Goal: Transaction & Acquisition: Book appointment/travel/reservation

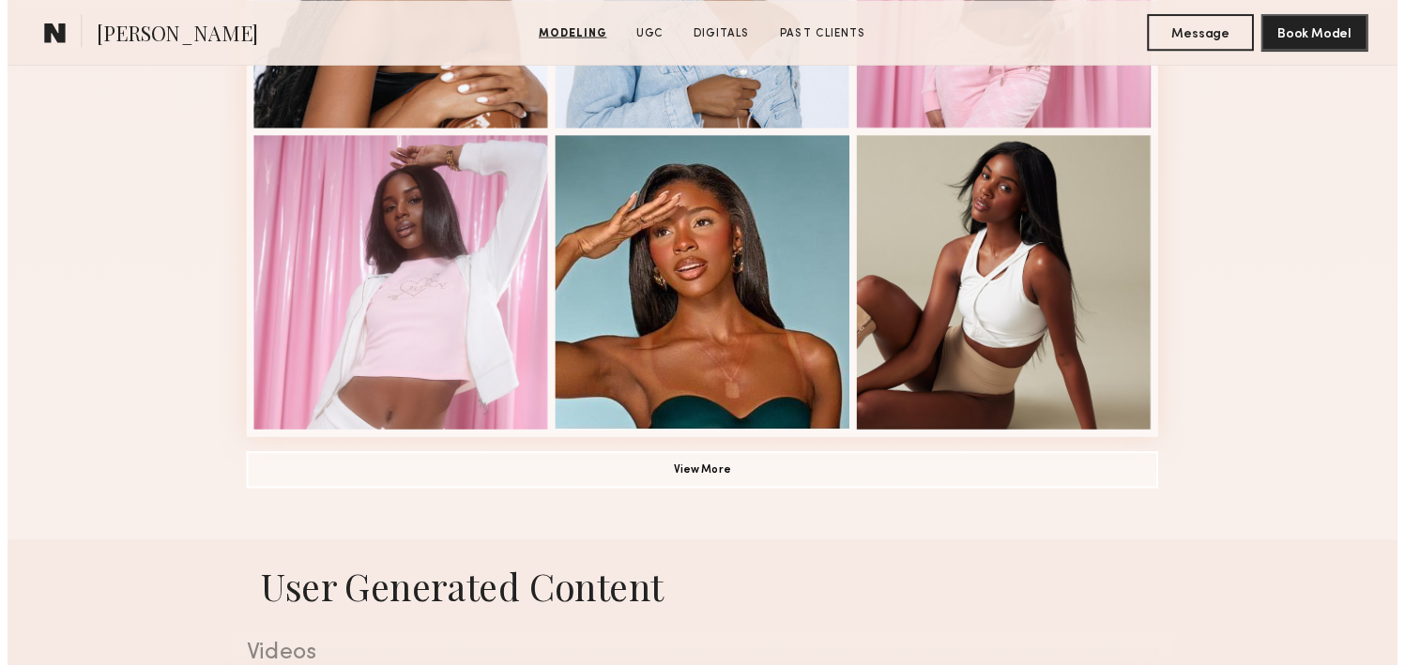
scroll to position [1335, 0]
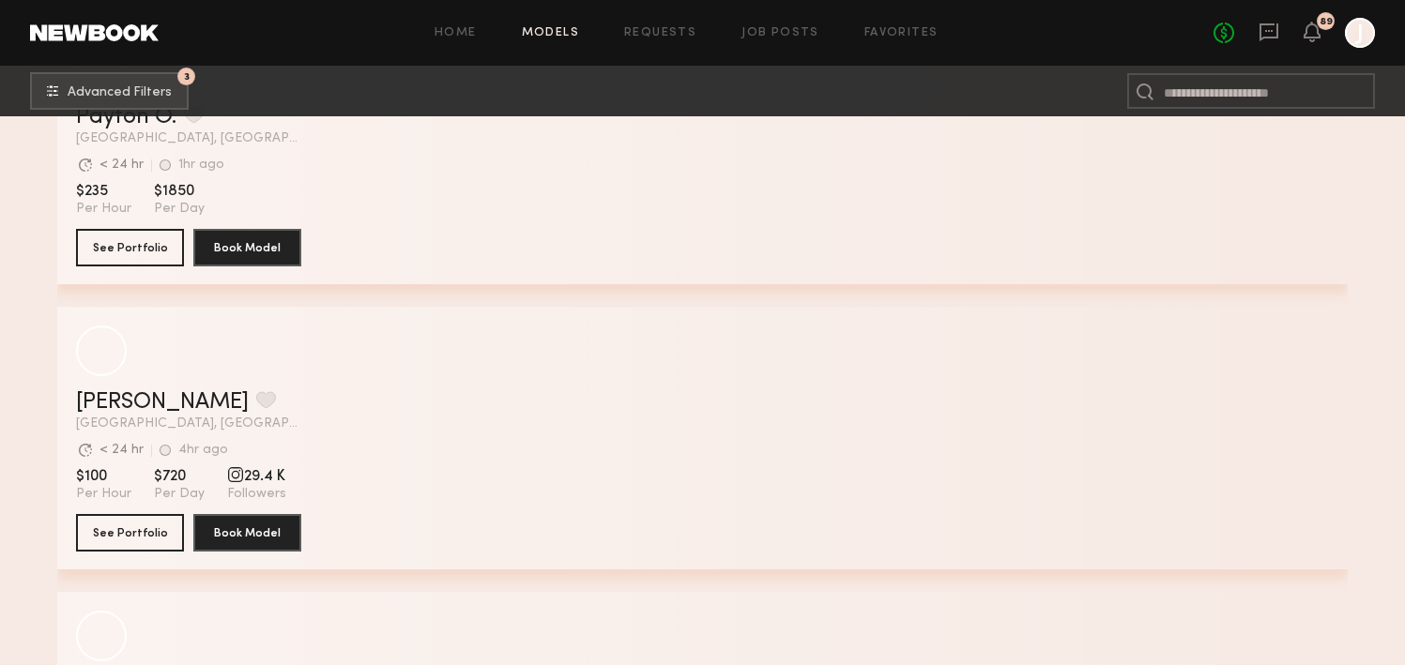
scroll to position [991, 0]
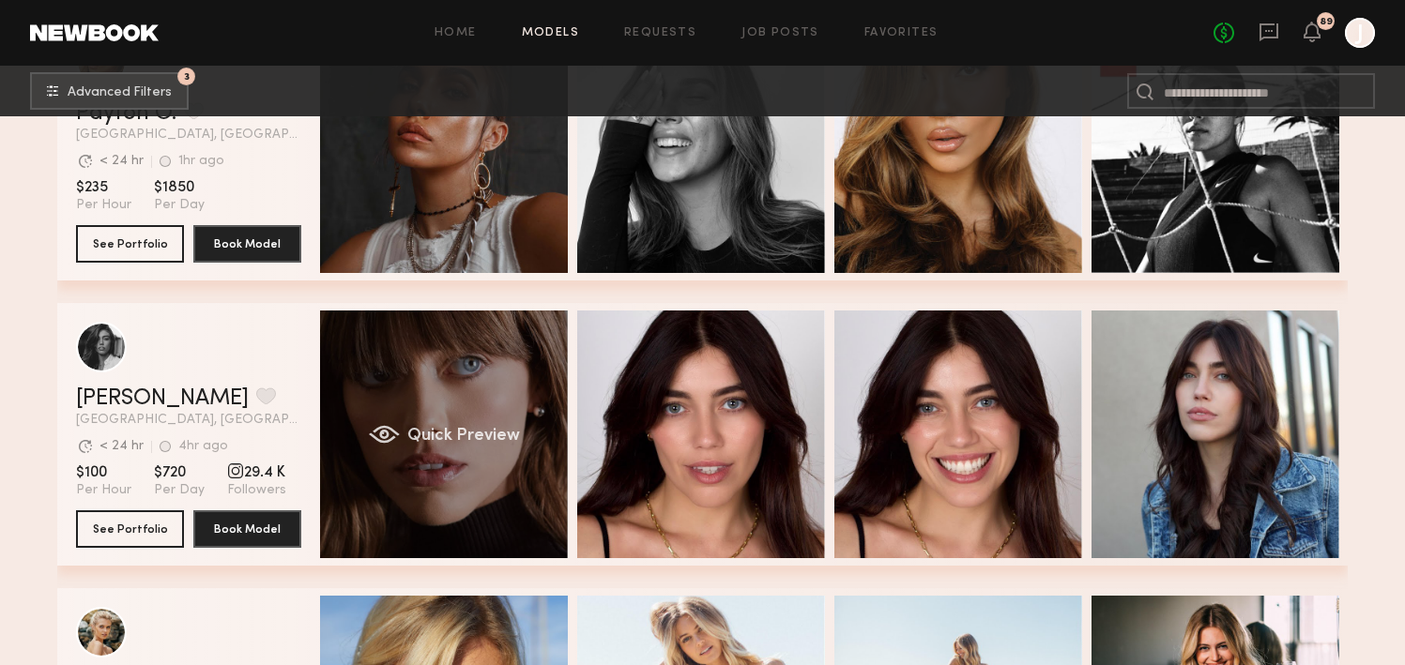
click at [484, 370] on div "Quick Preview" at bounding box center [444, 435] width 248 height 248
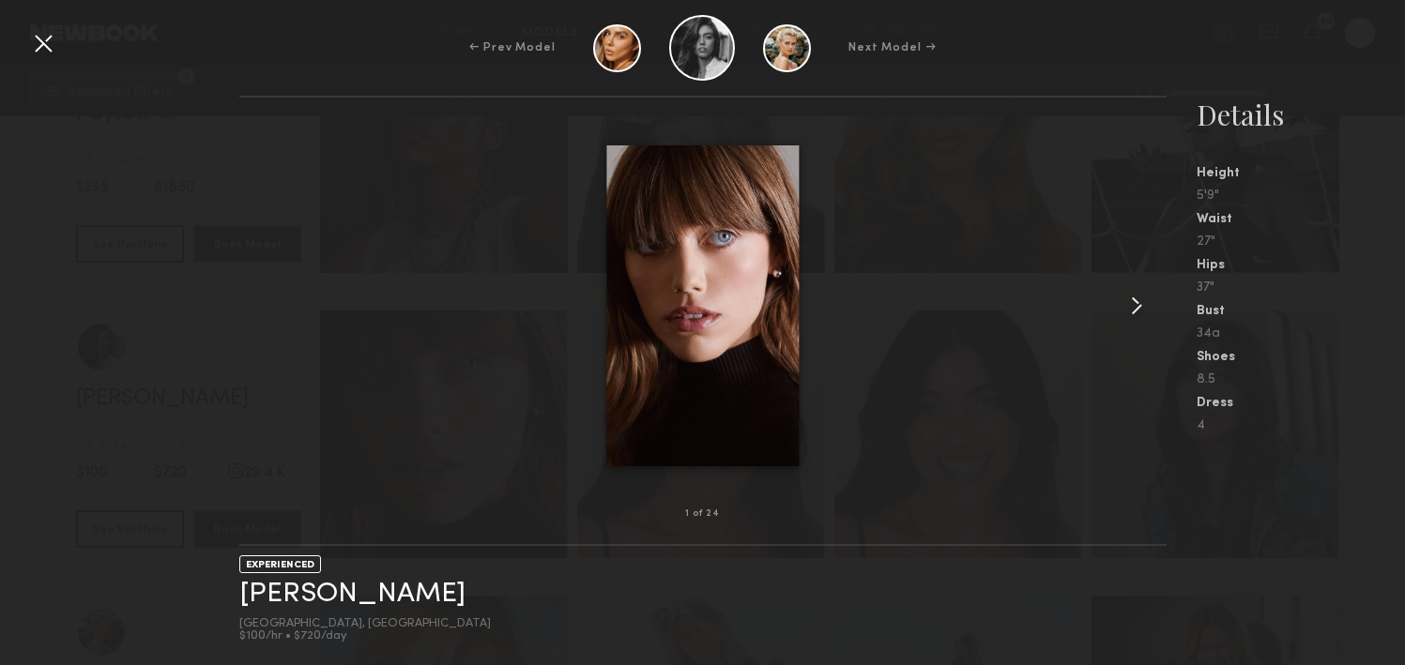
click at [1132, 303] on common-icon at bounding box center [1137, 306] width 30 height 30
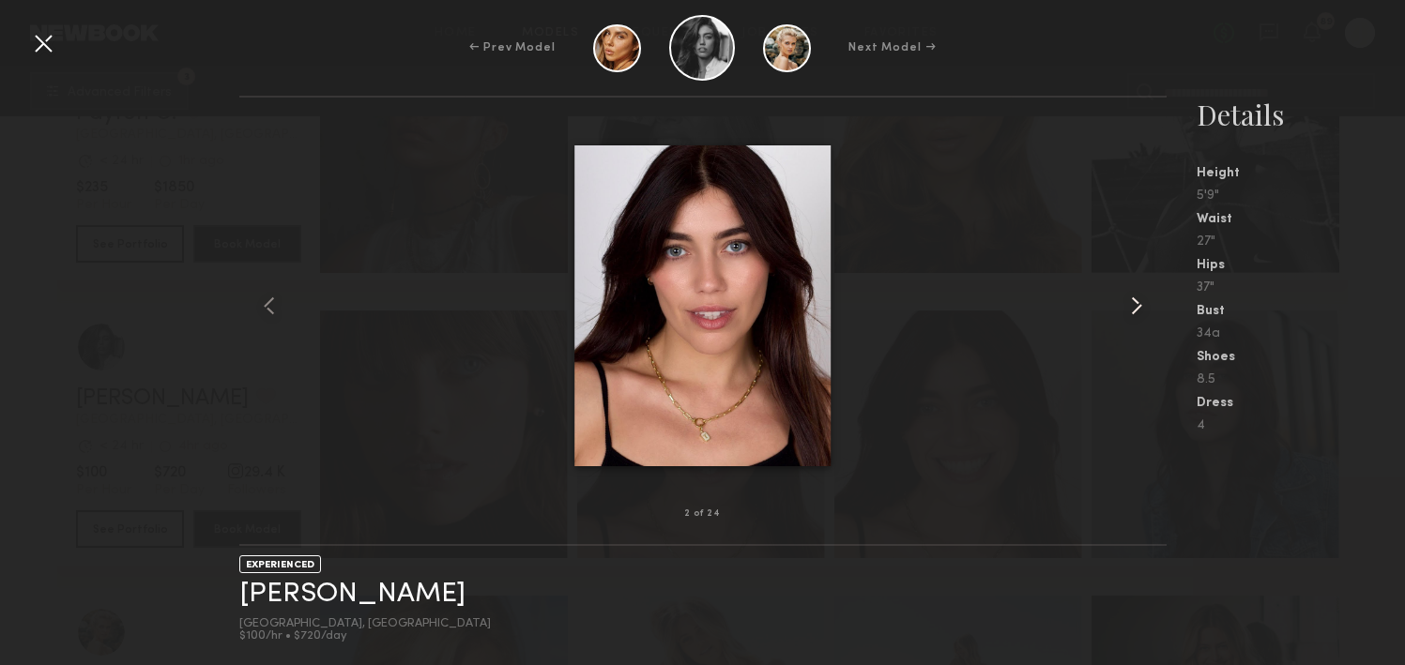
click at [1132, 303] on common-icon at bounding box center [1137, 306] width 30 height 30
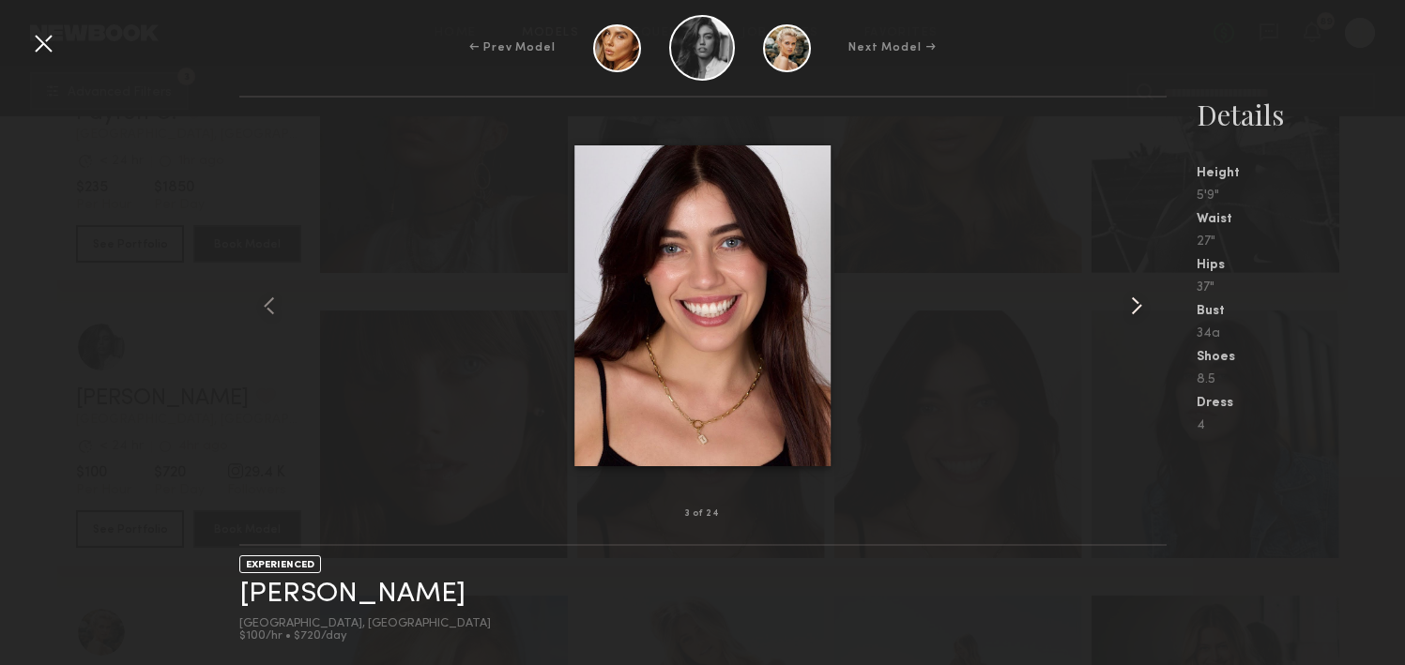
click at [1132, 303] on common-icon at bounding box center [1137, 306] width 30 height 30
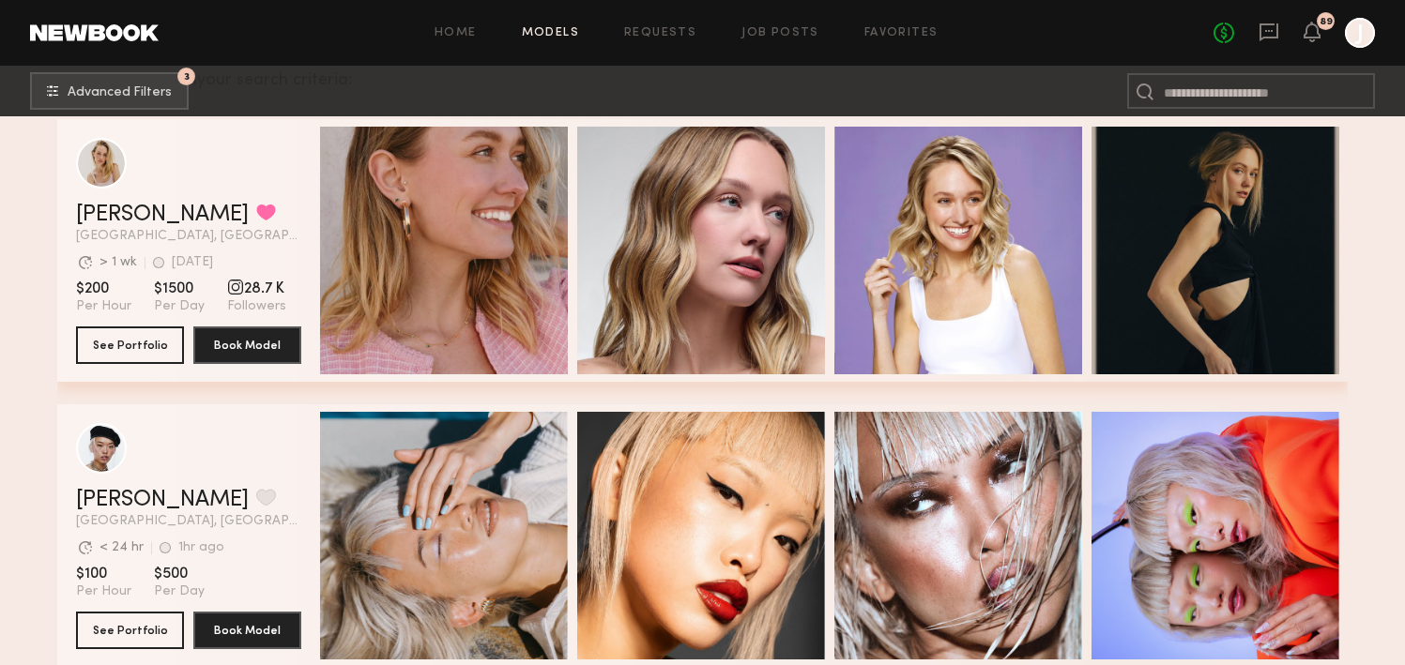
scroll to position [0, 0]
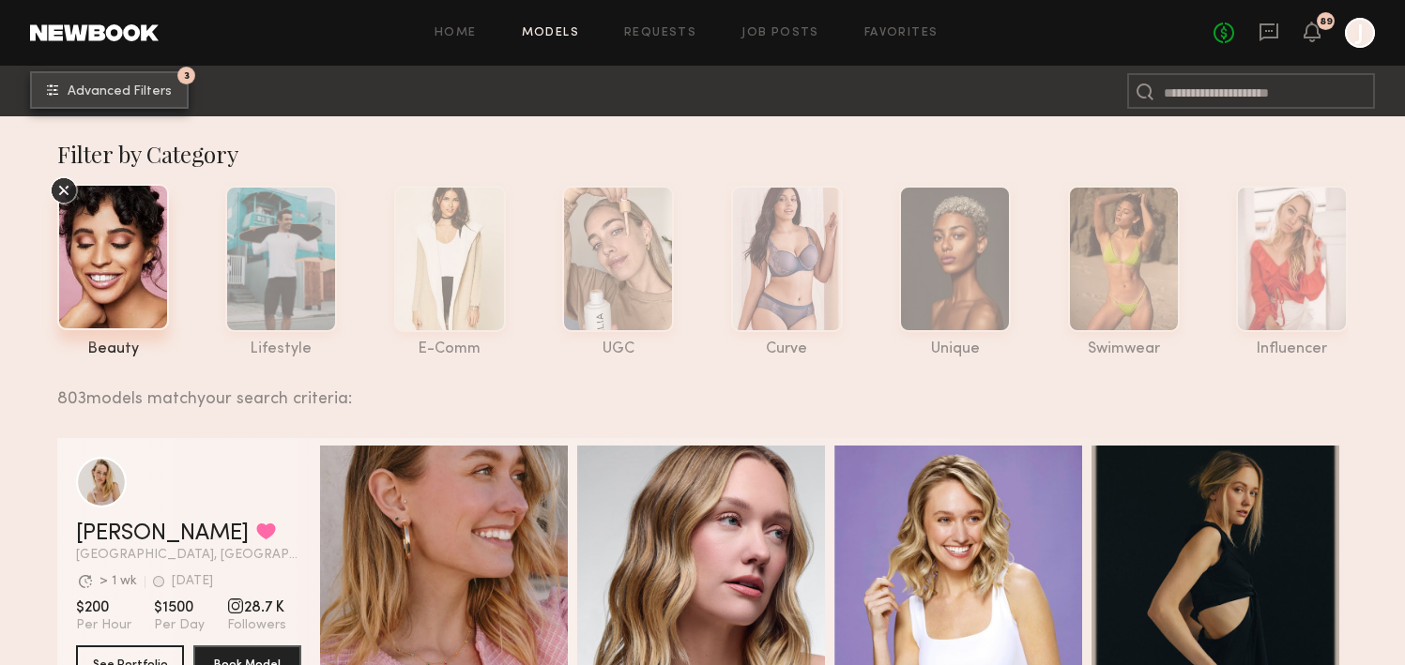
click at [121, 93] on span "Advanced Filters" at bounding box center [120, 91] width 104 height 13
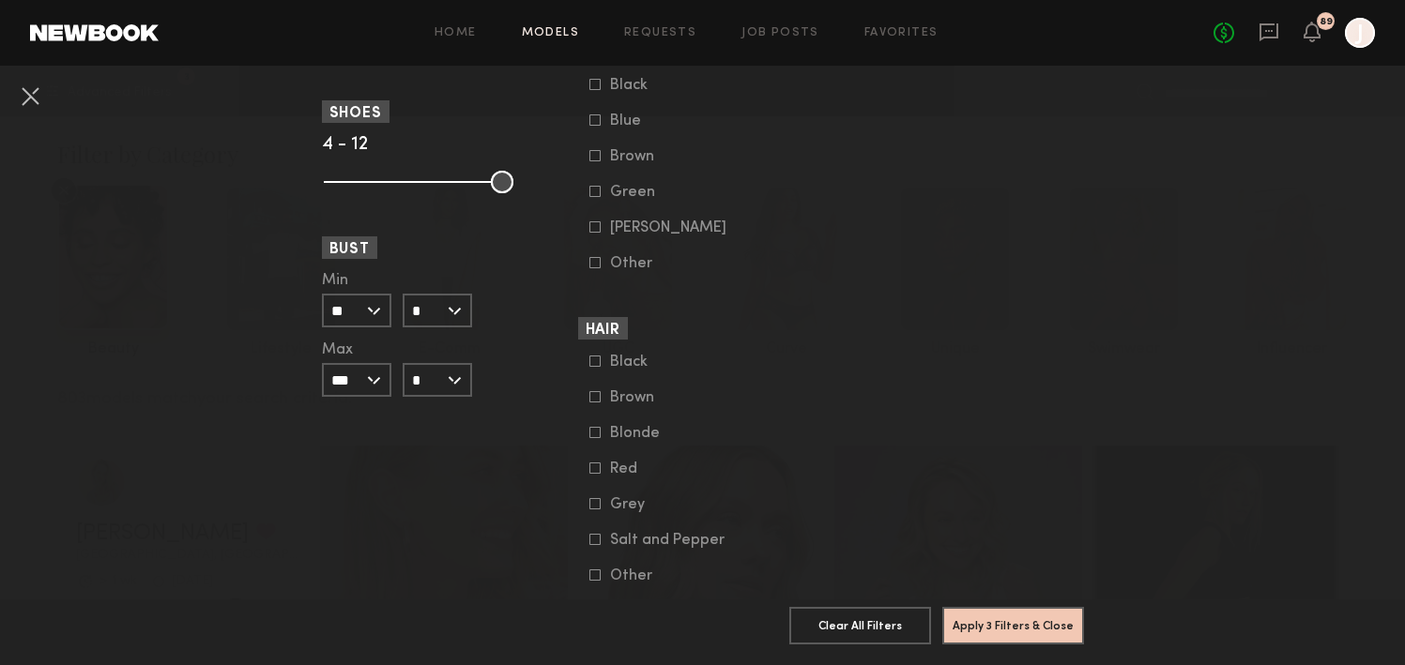
scroll to position [1470, 0]
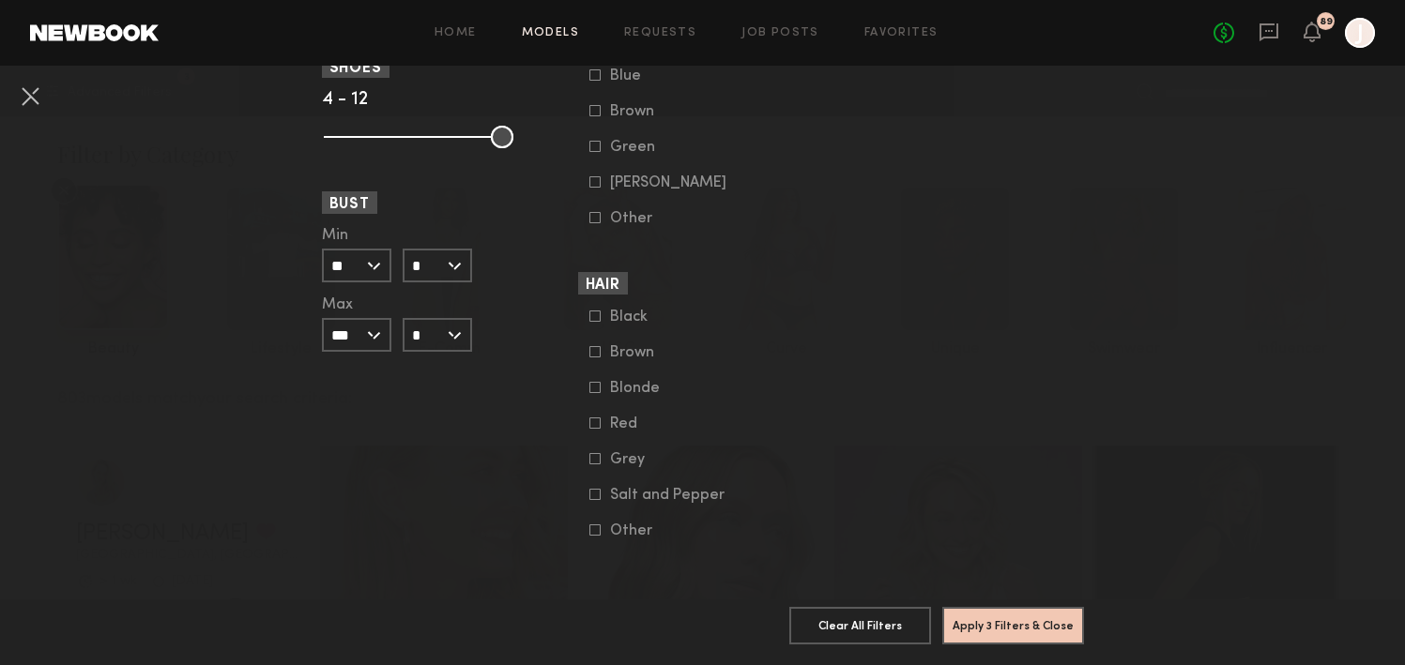
click at [592, 419] on icon at bounding box center [594, 423] width 11 height 11
click at [984, 629] on button "Apply 4 Filters & Close" at bounding box center [1013, 625] width 142 height 38
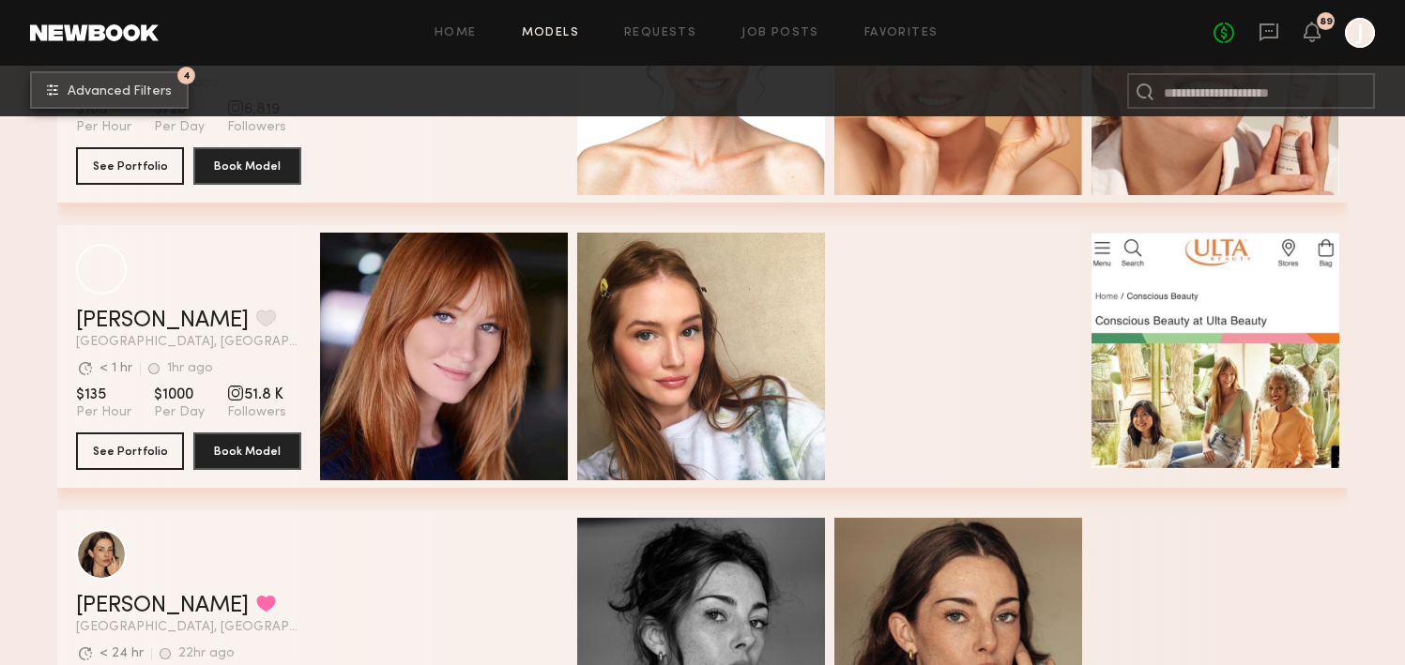
scroll to position [1927, 0]
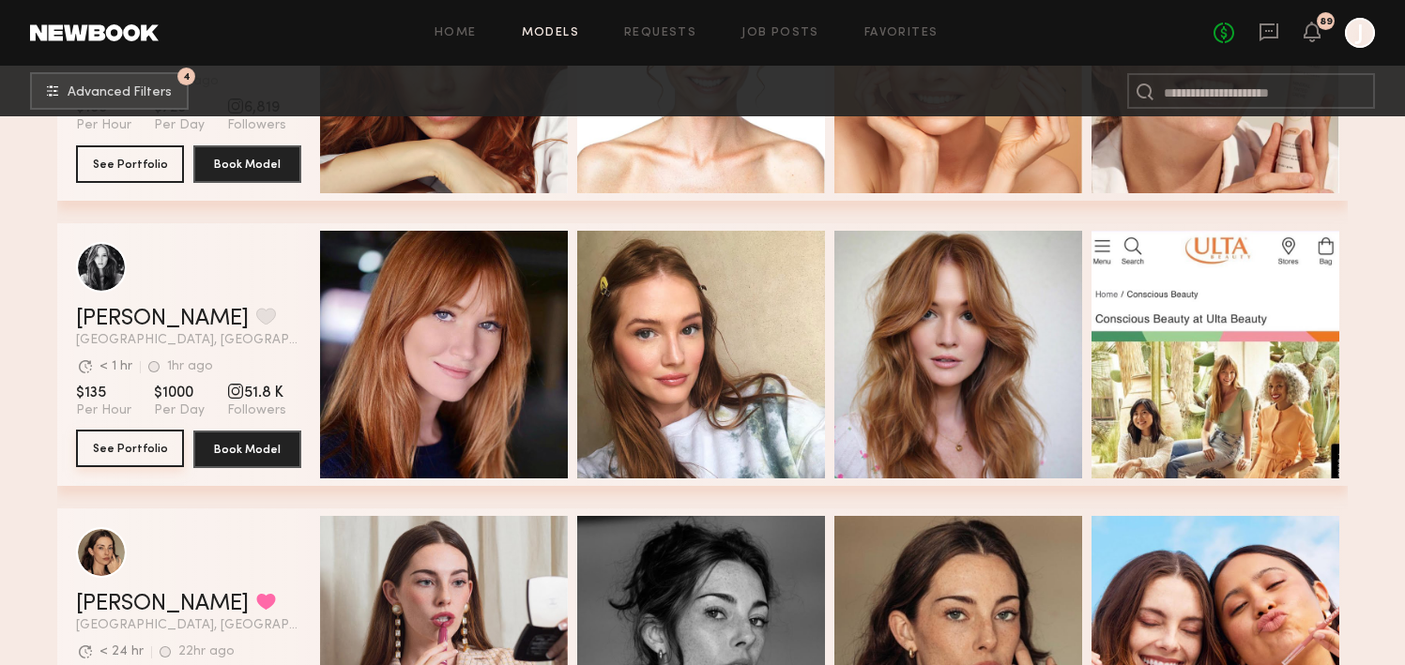
click at [152, 451] on button "See Portfolio" at bounding box center [130, 449] width 108 height 38
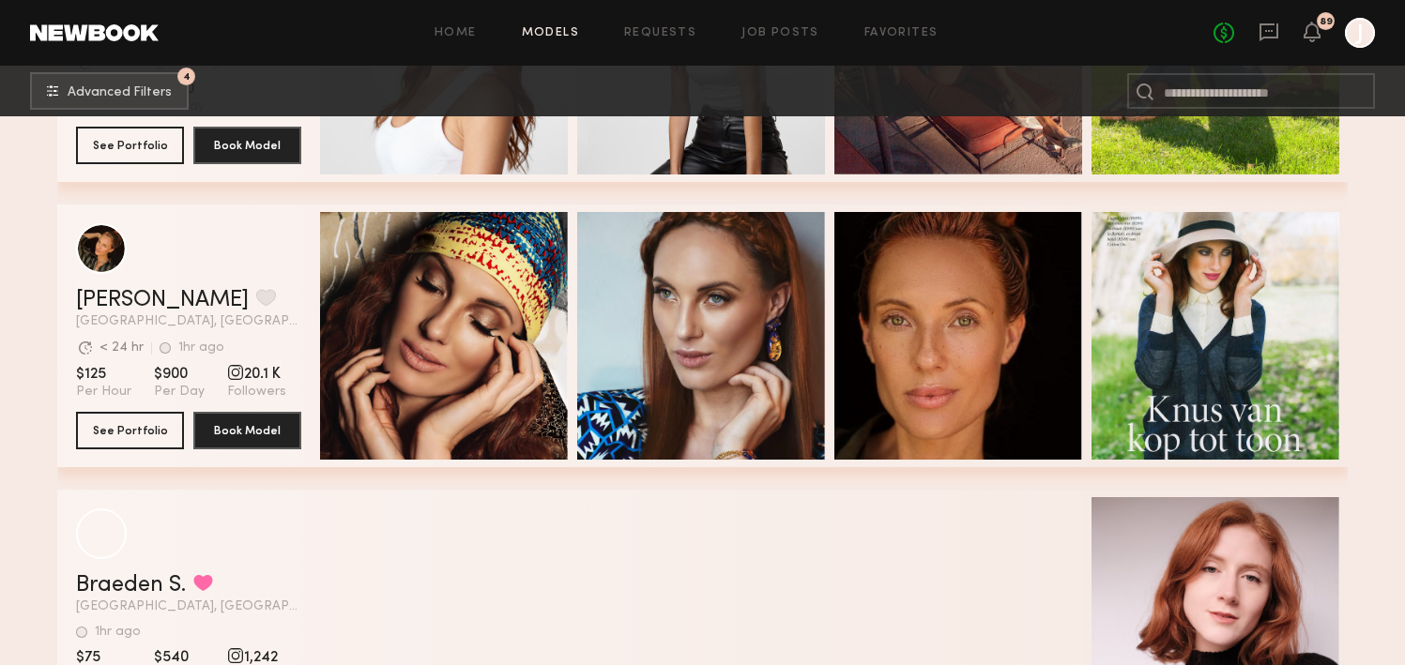
scroll to position [3374, 0]
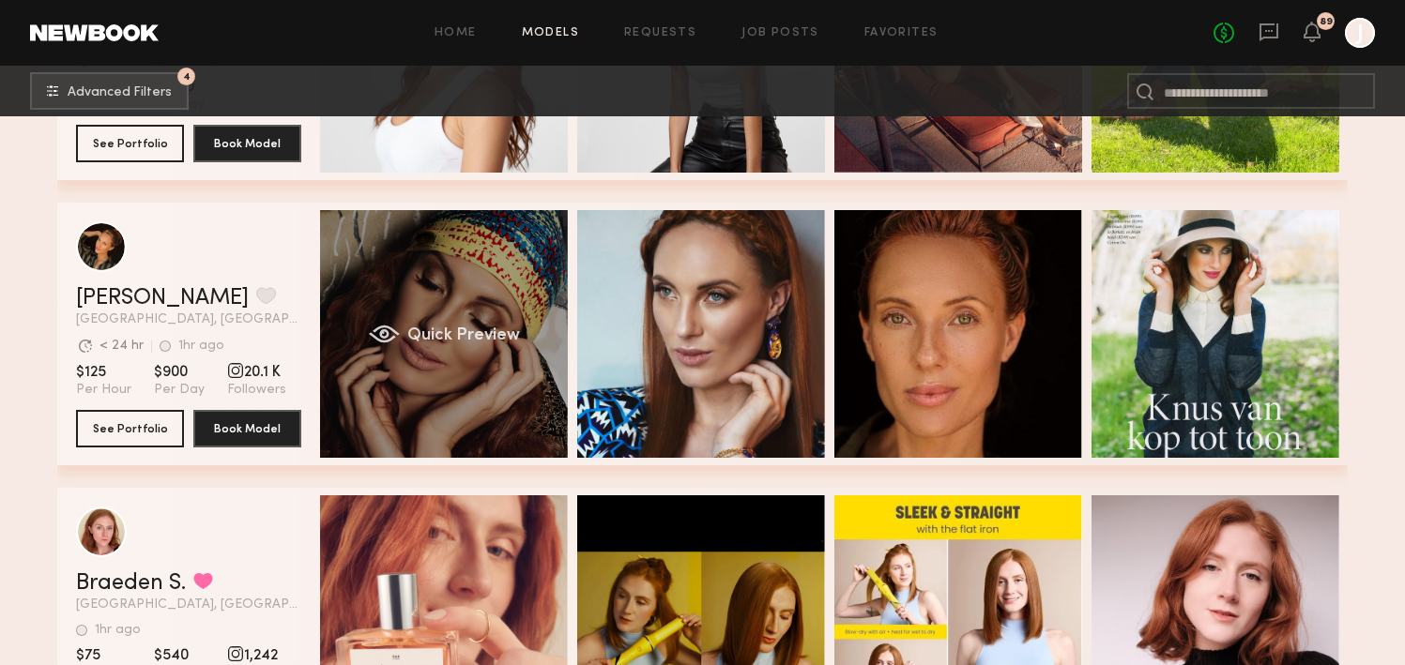
click at [443, 307] on div "Quick Preview" at bounding box center [444, 334] width 248 height 248
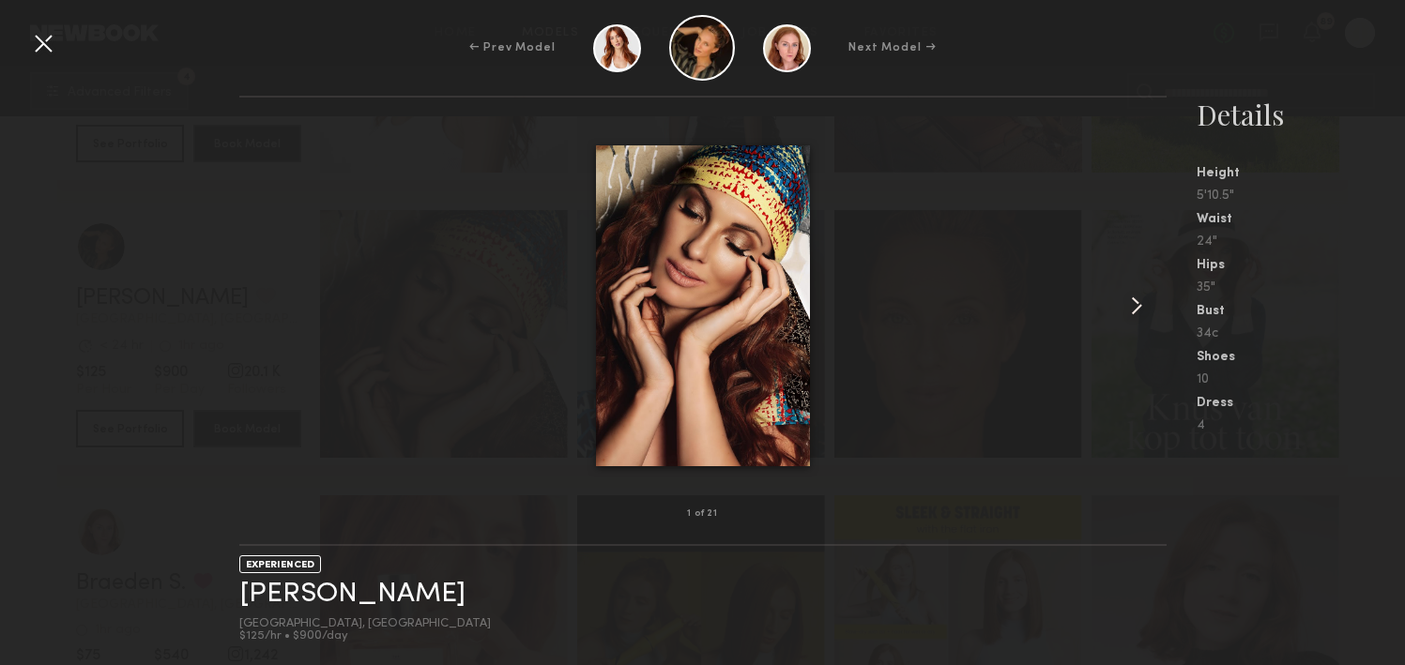
click at [1143, 305] on common-icon at bounding box center [1137, 306] width 30 height 30
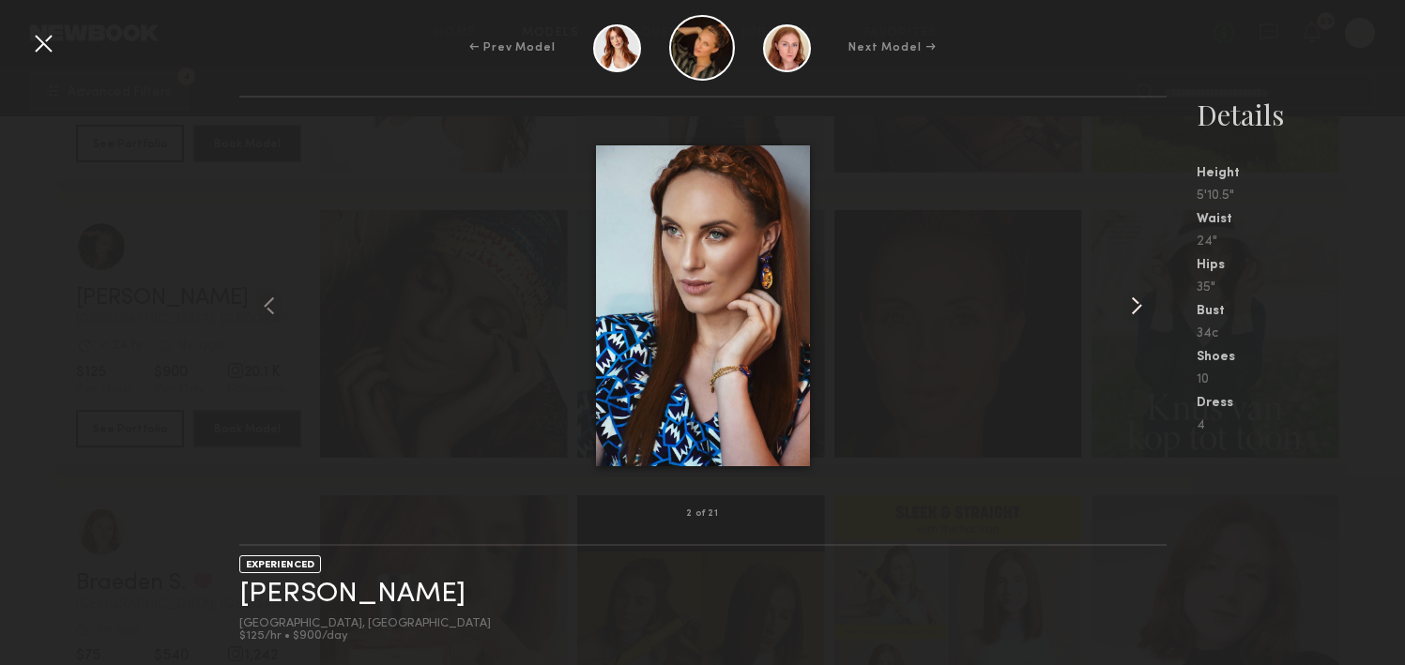
click at [1136, 303] on common-icon at bounding box center [1137, 306] width 30 height 30
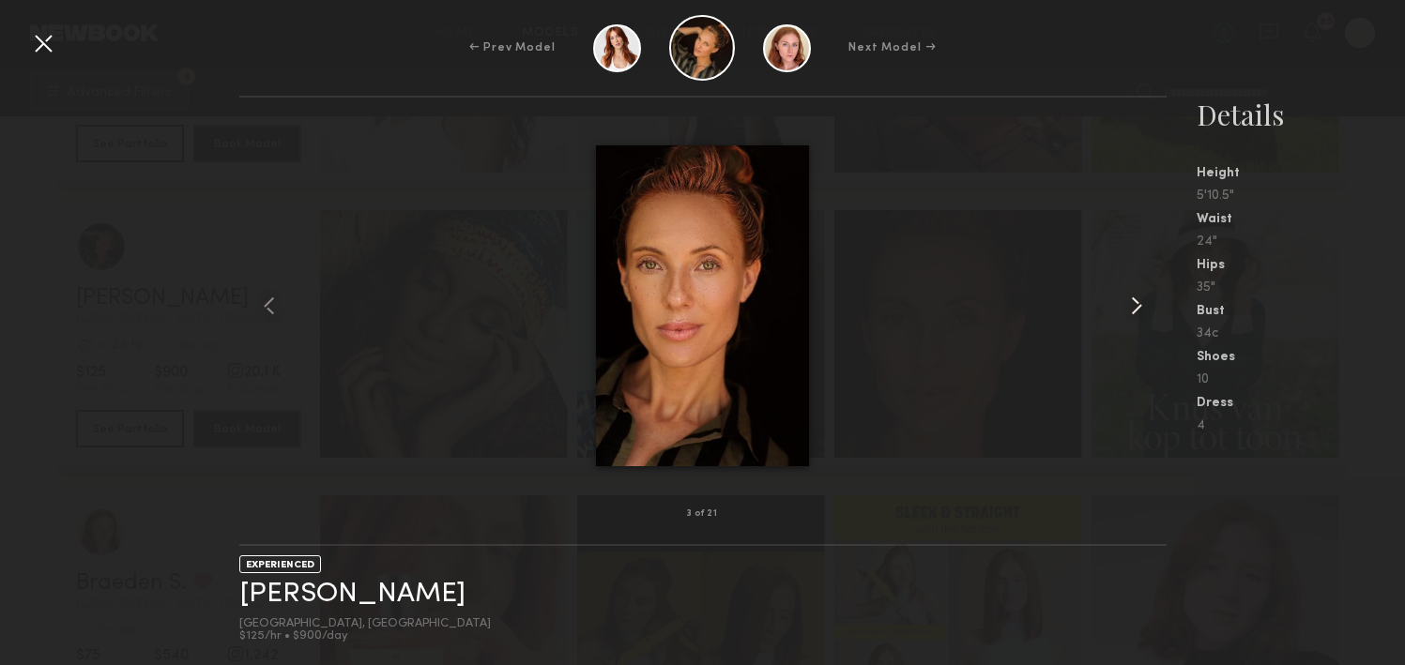
click at [1136, 303] on common-icon at bounding box center [1137, 306] width 30 height 30
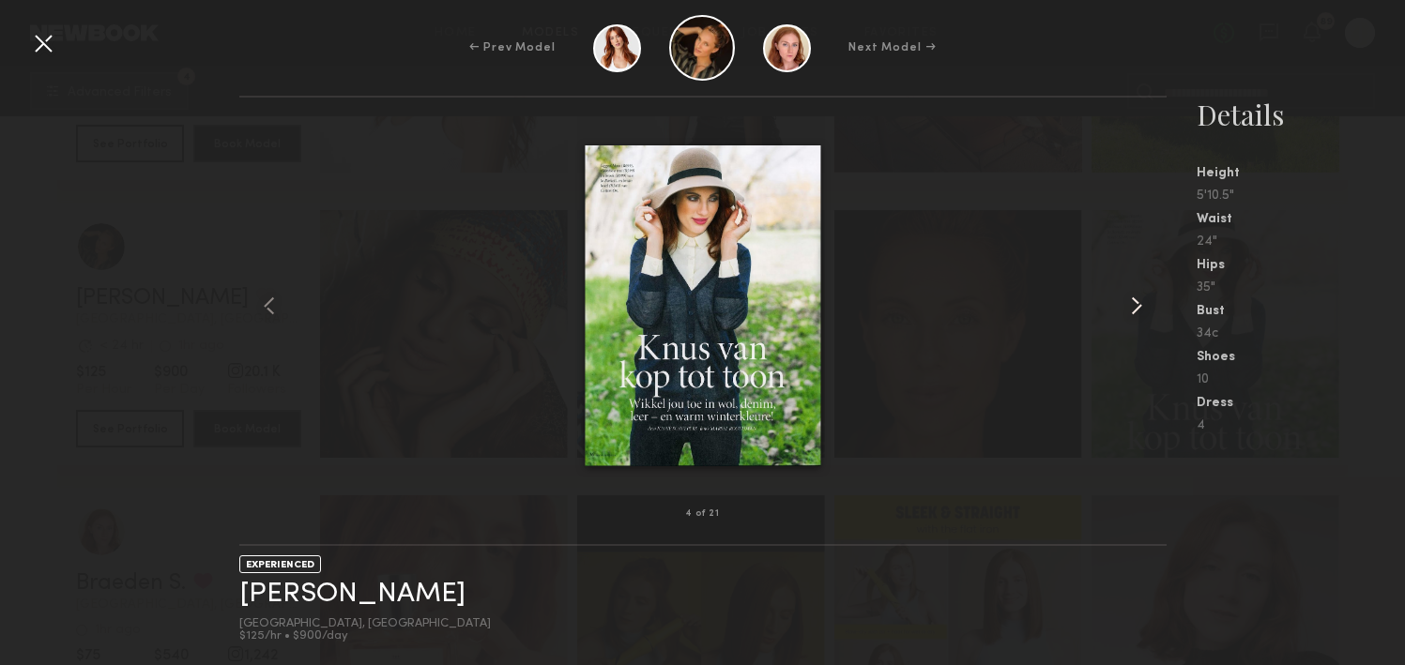
click at [1136, 303] on common-icon at bounding box center [1137, 306] width 30 height 30
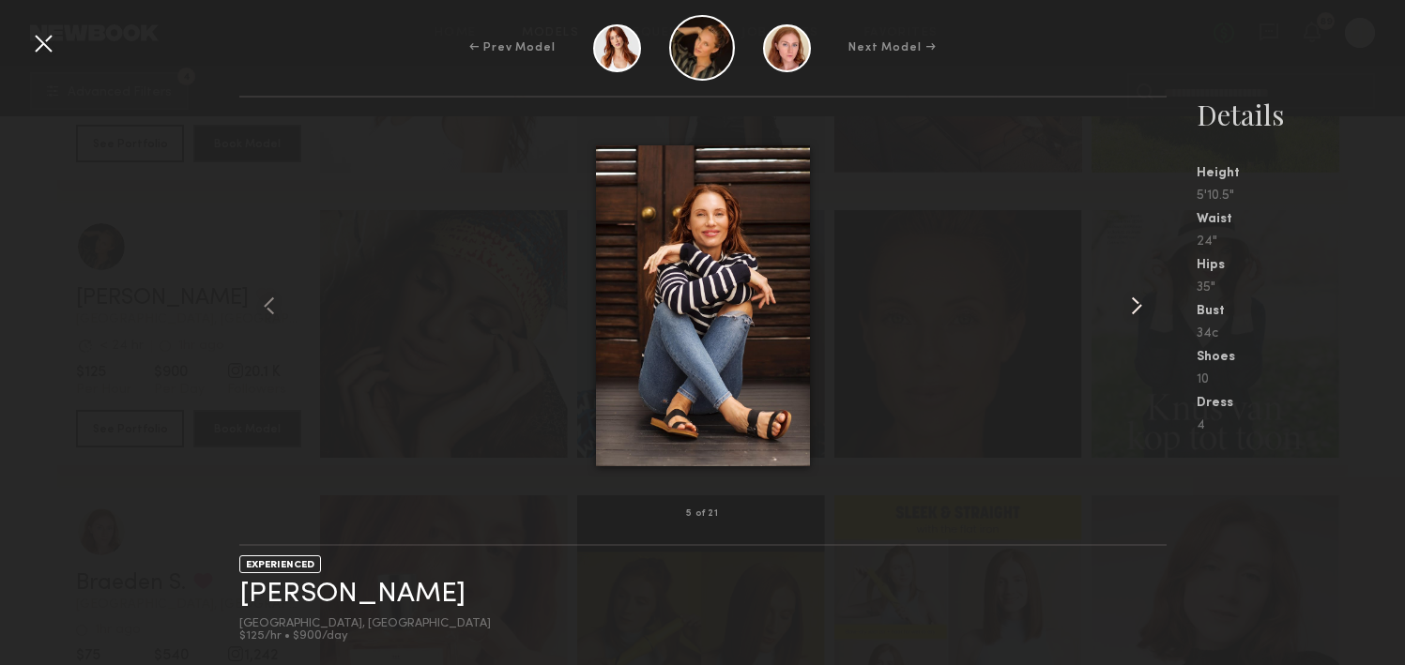
click at [1136, 303] on common-icon at bounding box center [1137, 306] width 30 height 30
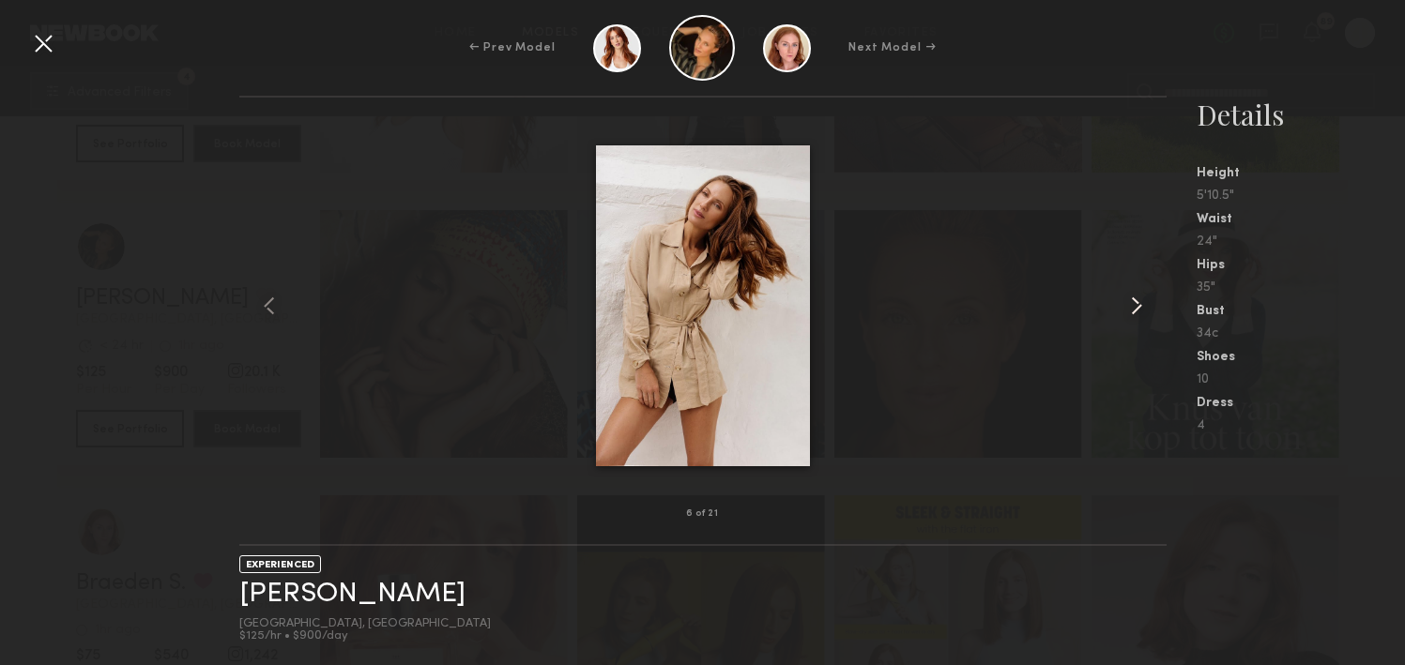
click at [1136, 303] on common-icon at bounding box center [1137, 306] width 30 height 30
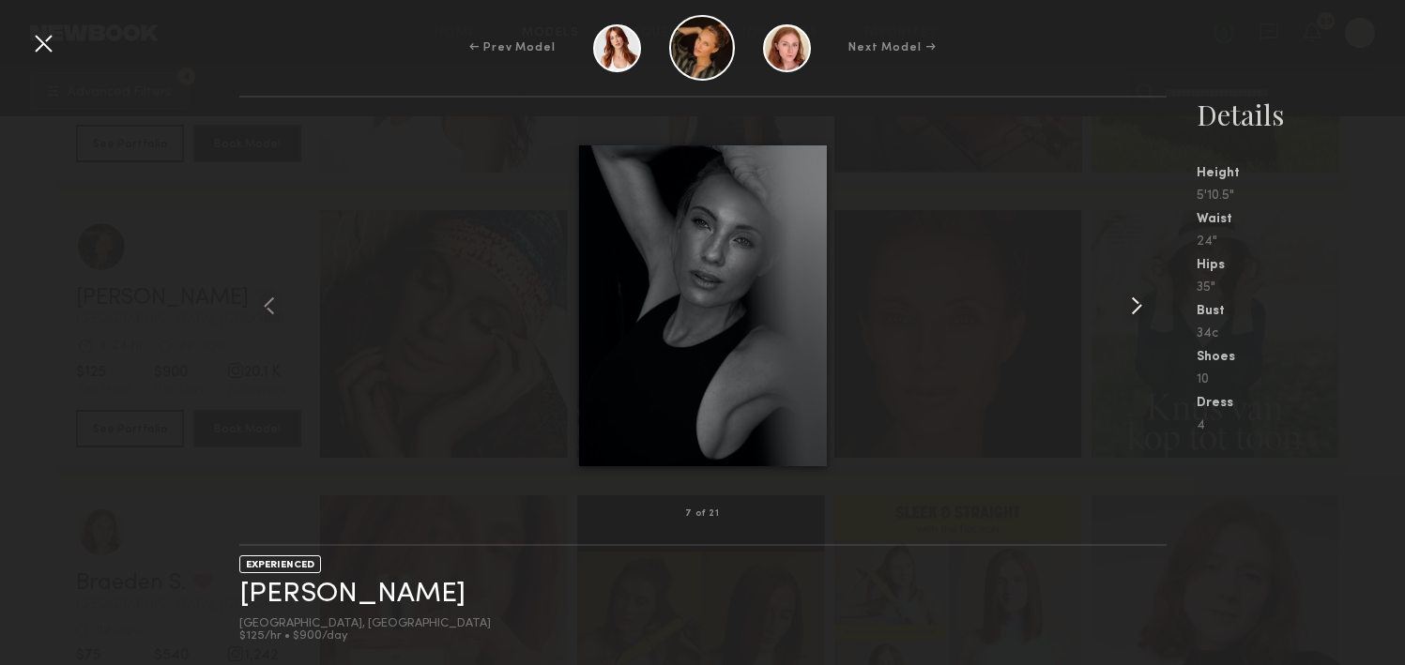
click at [1136, 303] on common-icon at bounding box center [1137, 306] width 30 height 30
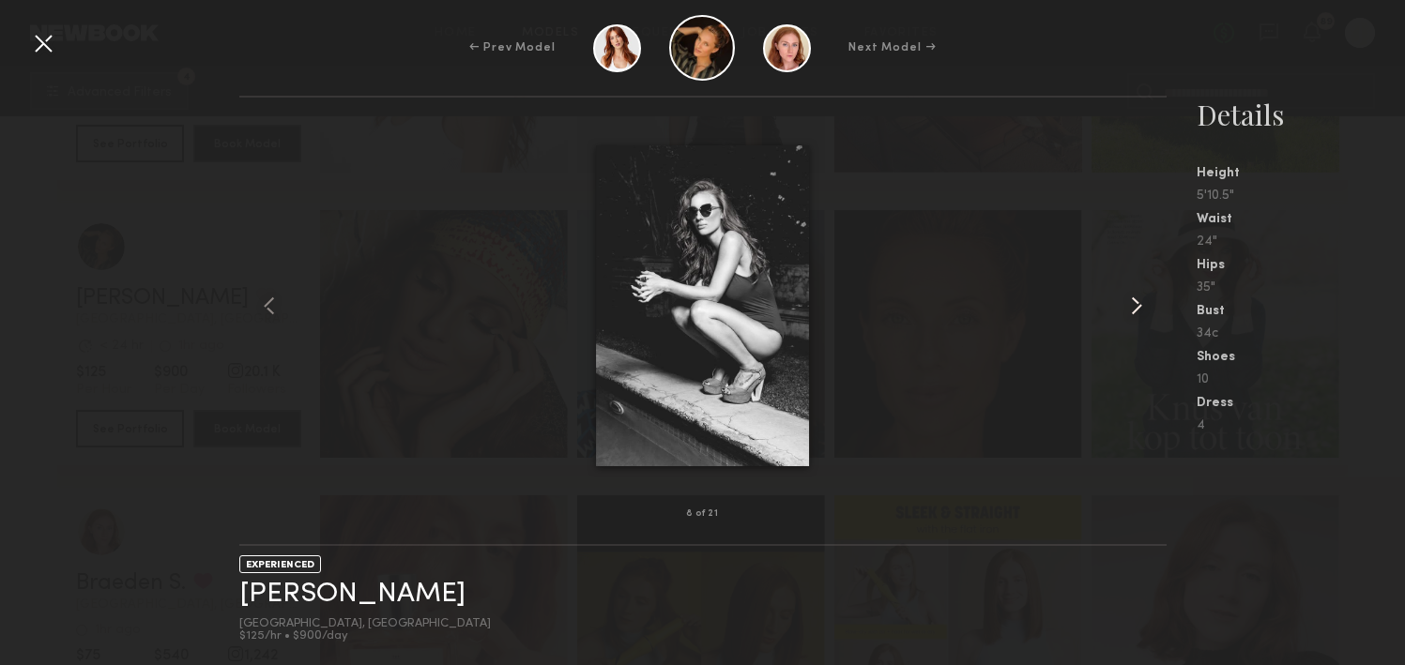
click at [1136, 303] on common-icon at bounding box center [1137, 306] width 30 height 30
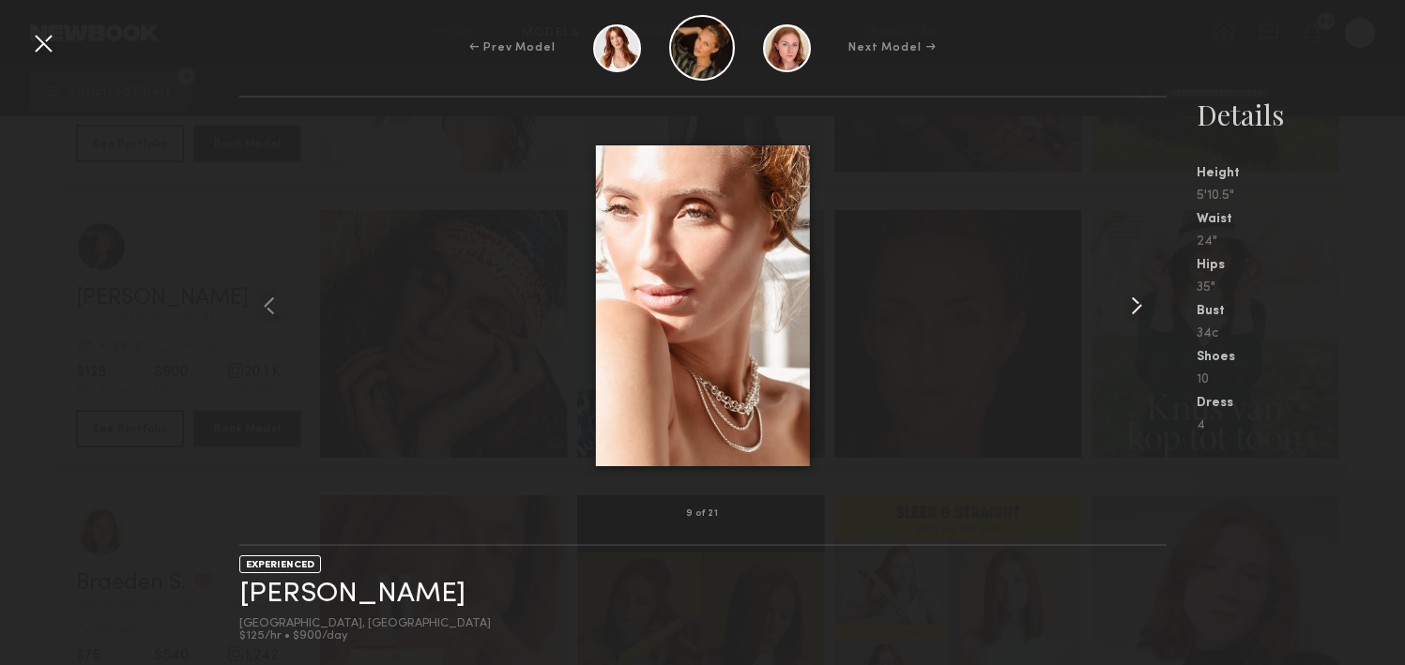
click at [1136, 303] on common-icon at bounding box center [1137, 306] width 30 height 30
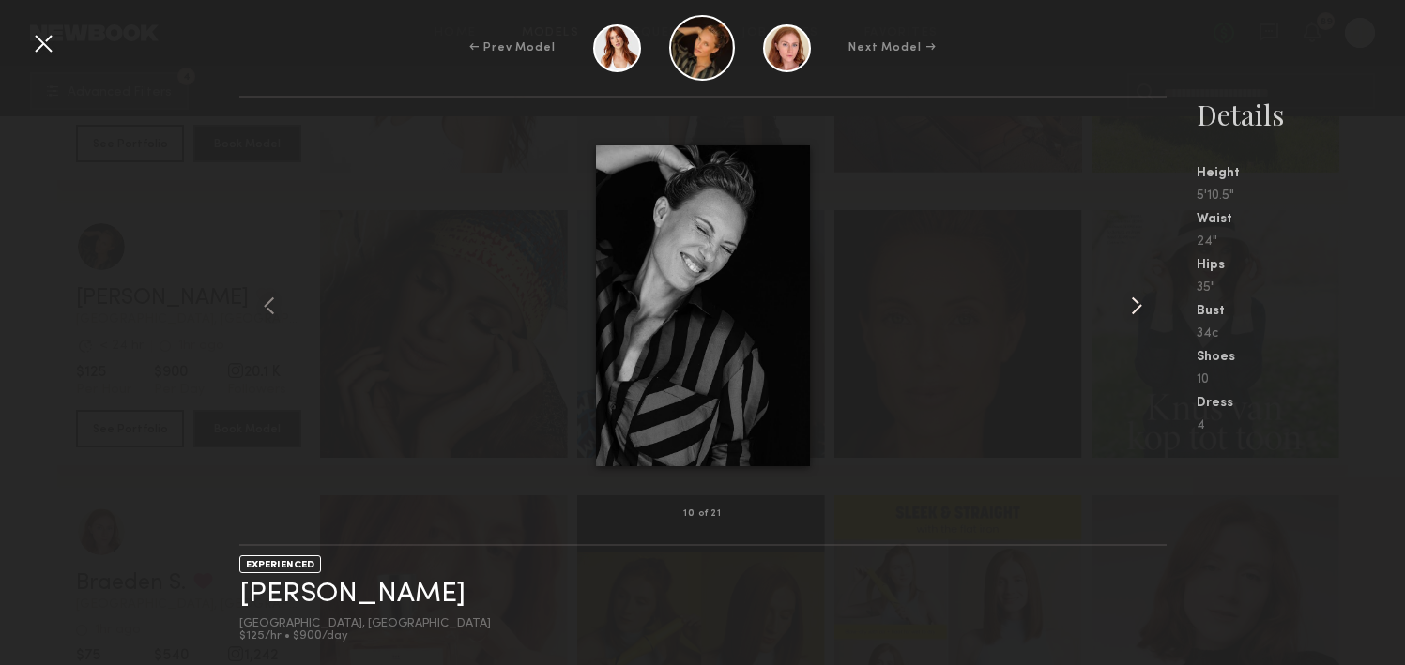
click at [1136, 303] on common-icon at bounding box center [1137, 306] width 30 height 30
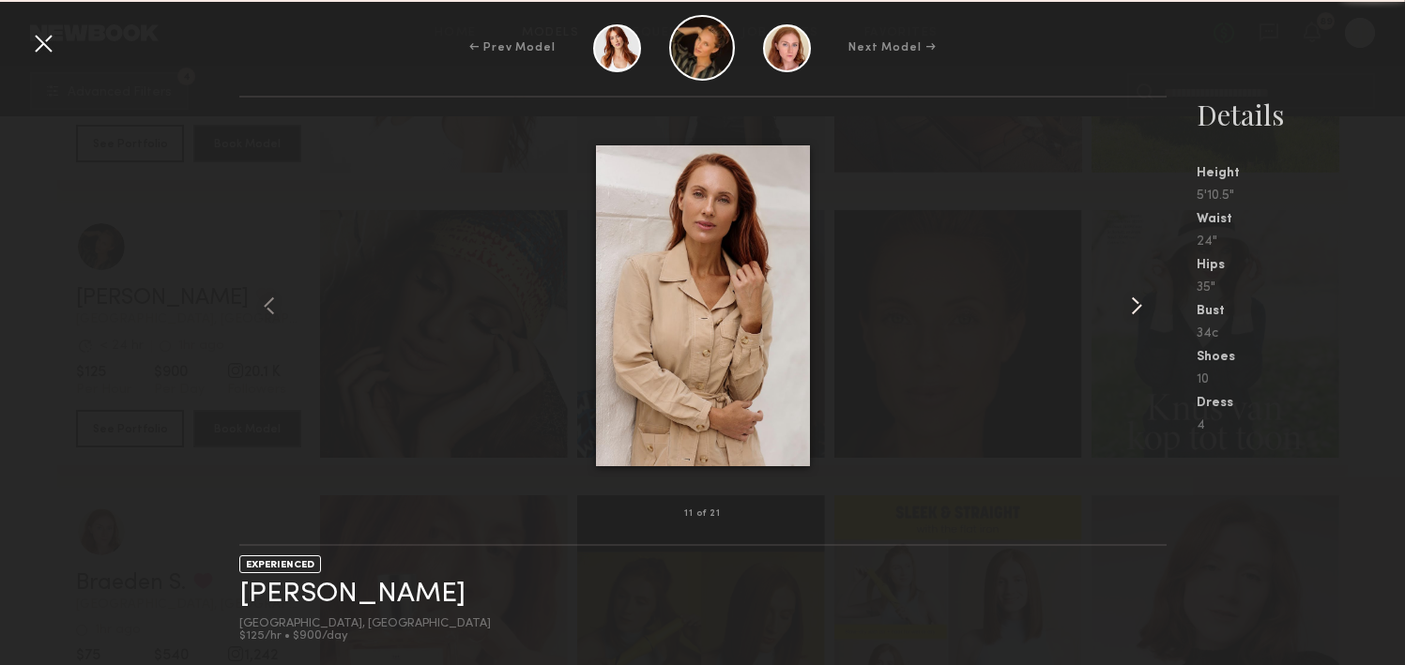
click at [1136, 303] on common-icon at bounding box center [1137, 306] width 30 height 30
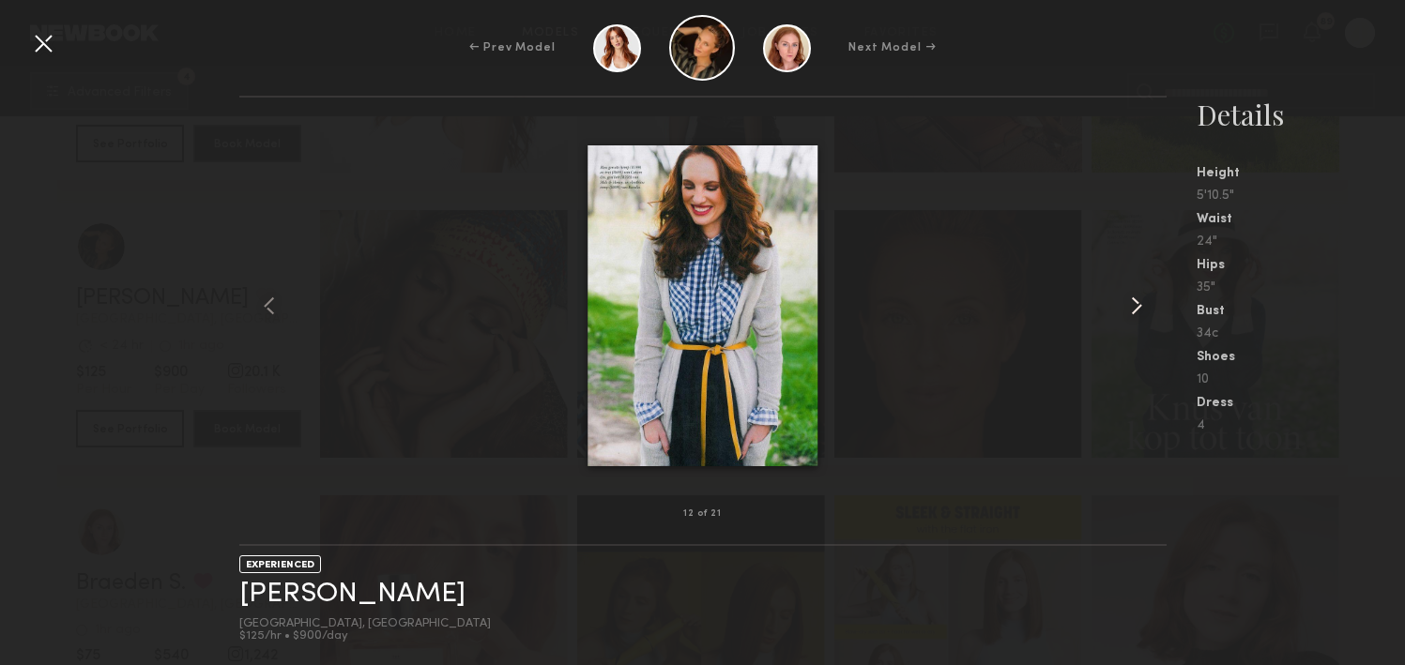
click at [1136, 303] on common-icon at bounding box center [1137, 306] width 30 height 30
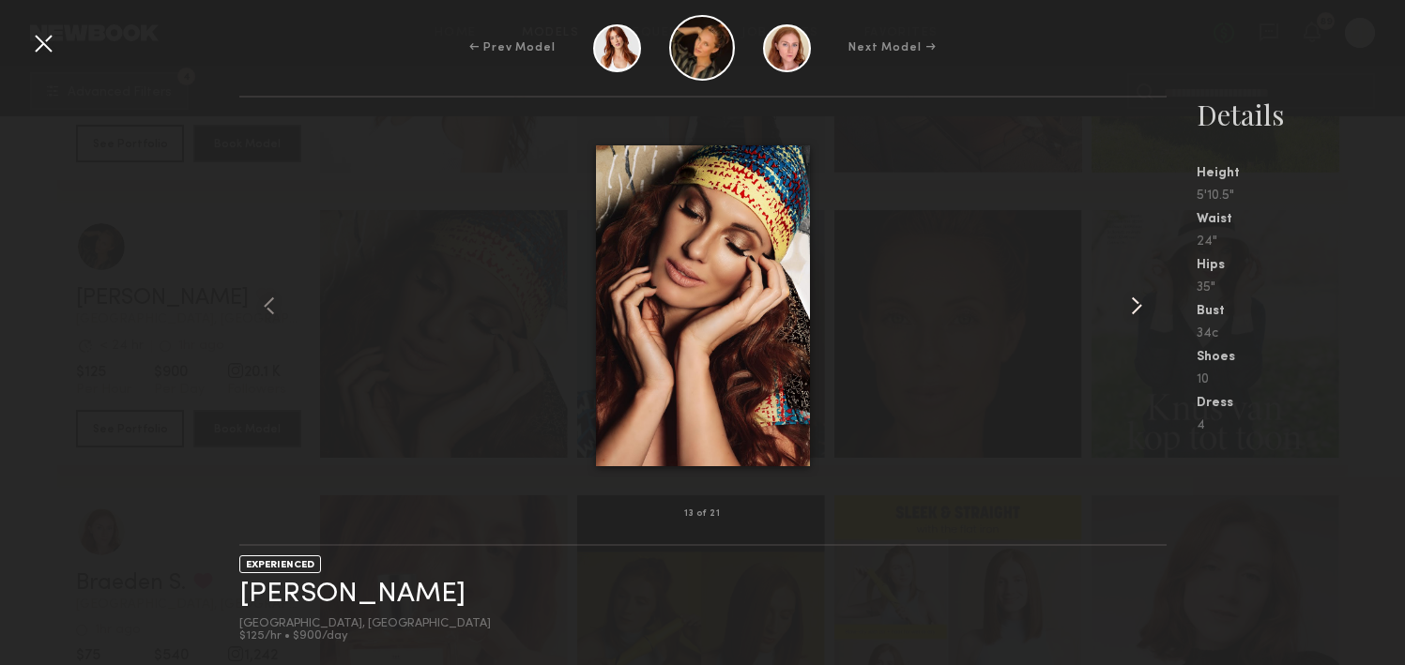
click at [1136, 303] on common-icon at bounding box center [1137, 306] width 30 height 30
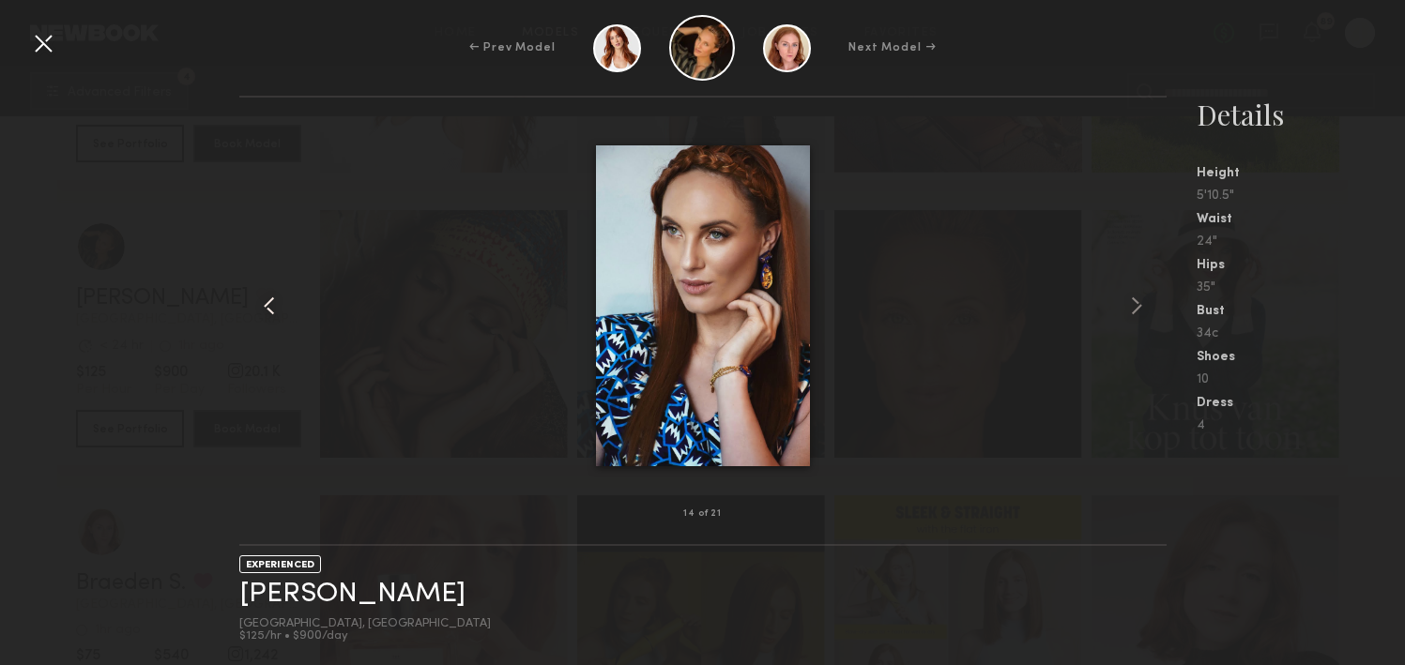
click at [270, 303] on common-icon at bounding box center [269, 306] width 30 height 30
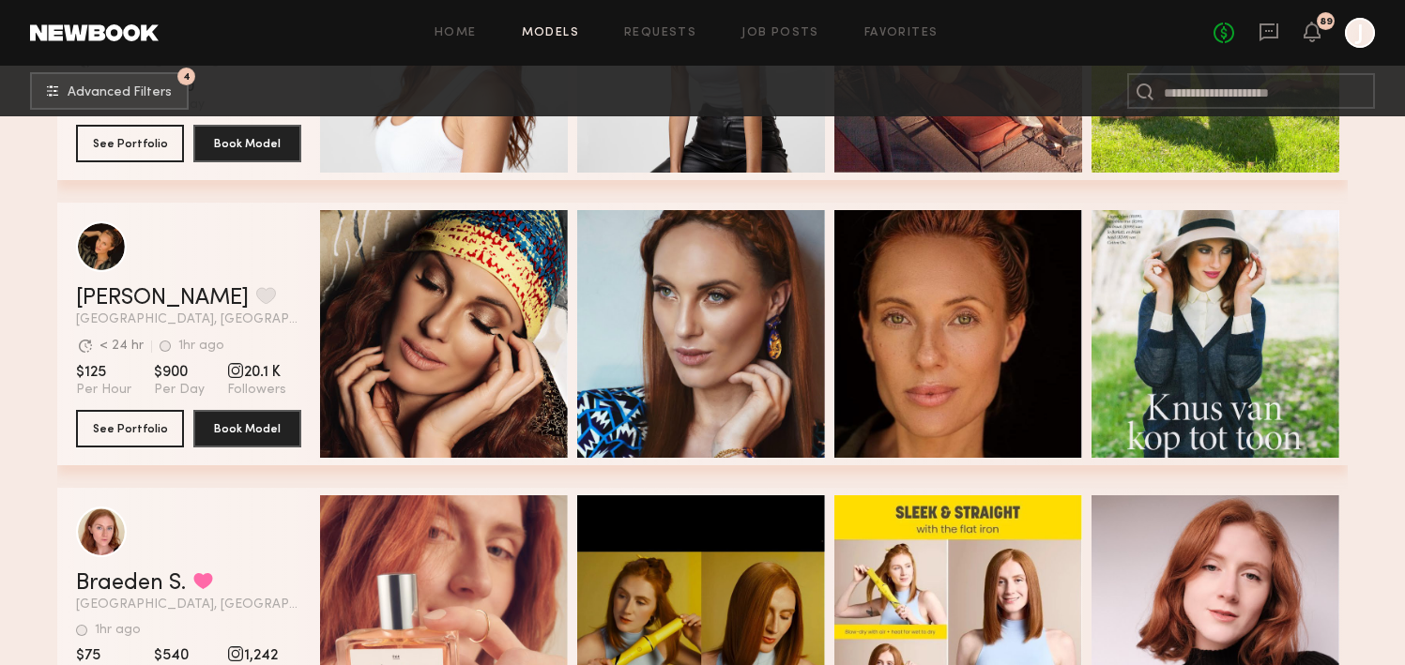
click at [227, 368] on div "grid" at bounding box center [235, 370] width 17 height 17
click at [148, 432] on button "See Portfolio" at bounding box center [130, 428] width 108 height 38
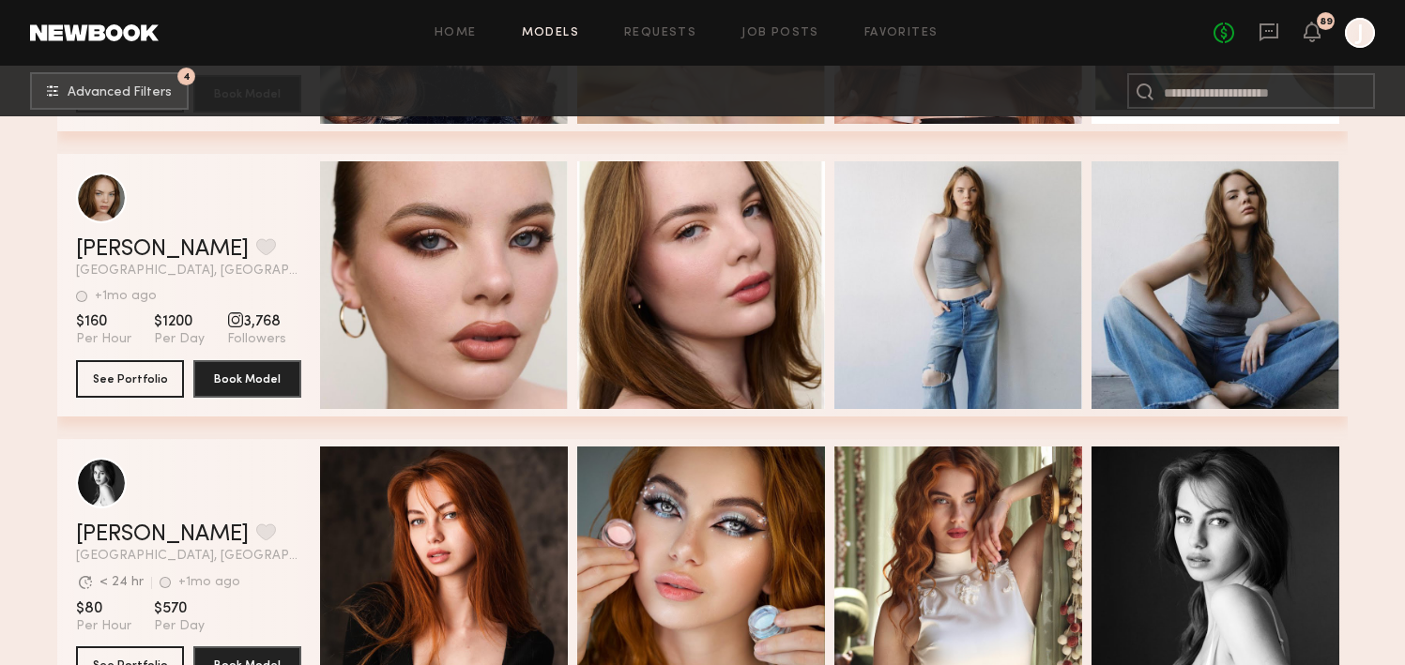
scroll to position [7708, 0]
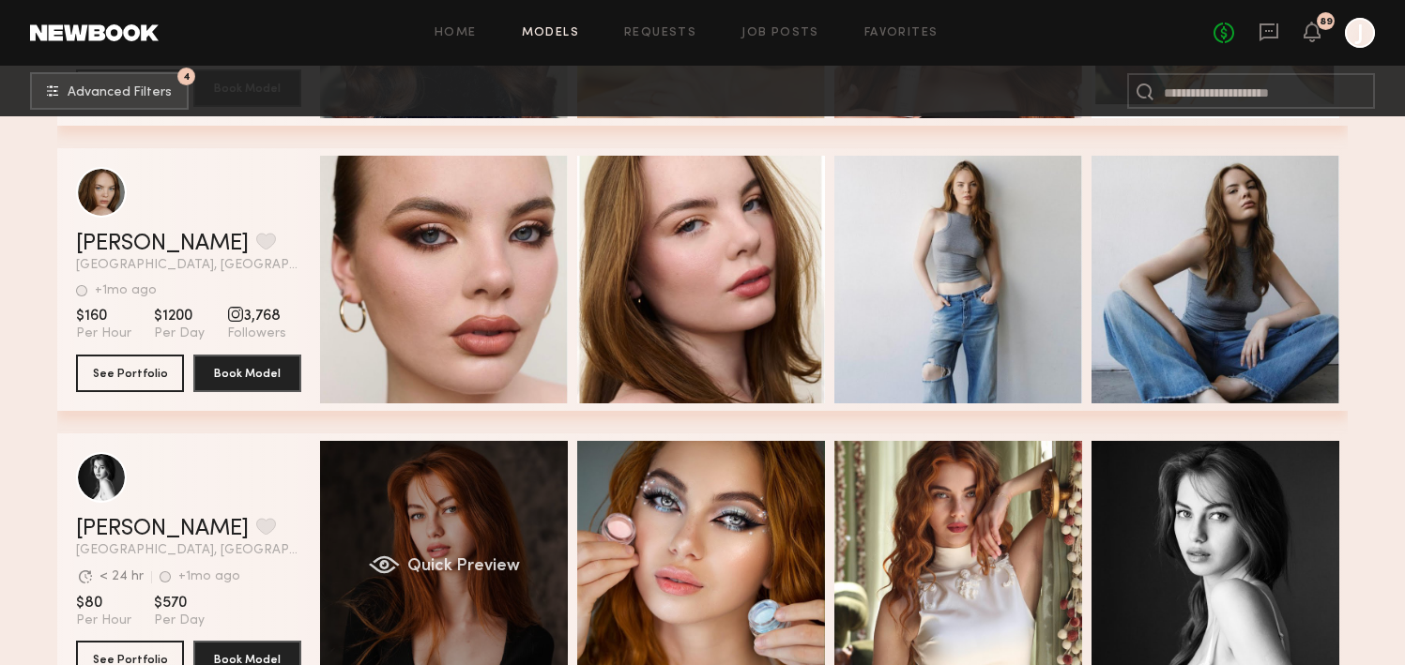
click at [352, 584] on div "Quick Preview" at bounding box center [444, 565] width 248 height 248
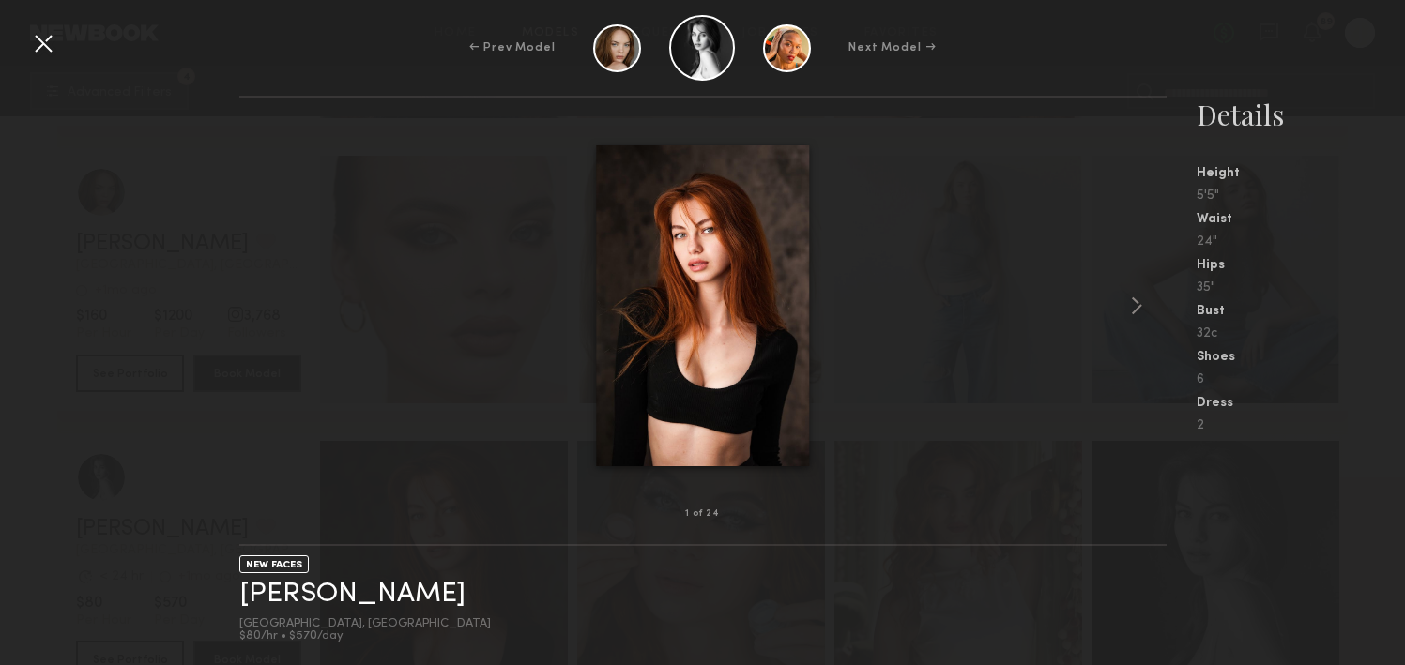
click at [340, 384] on div at bounding box center [702, 306] width 927 height 357
click at [239, 416] on div at bounding box center [702, 306] width 927 height 357
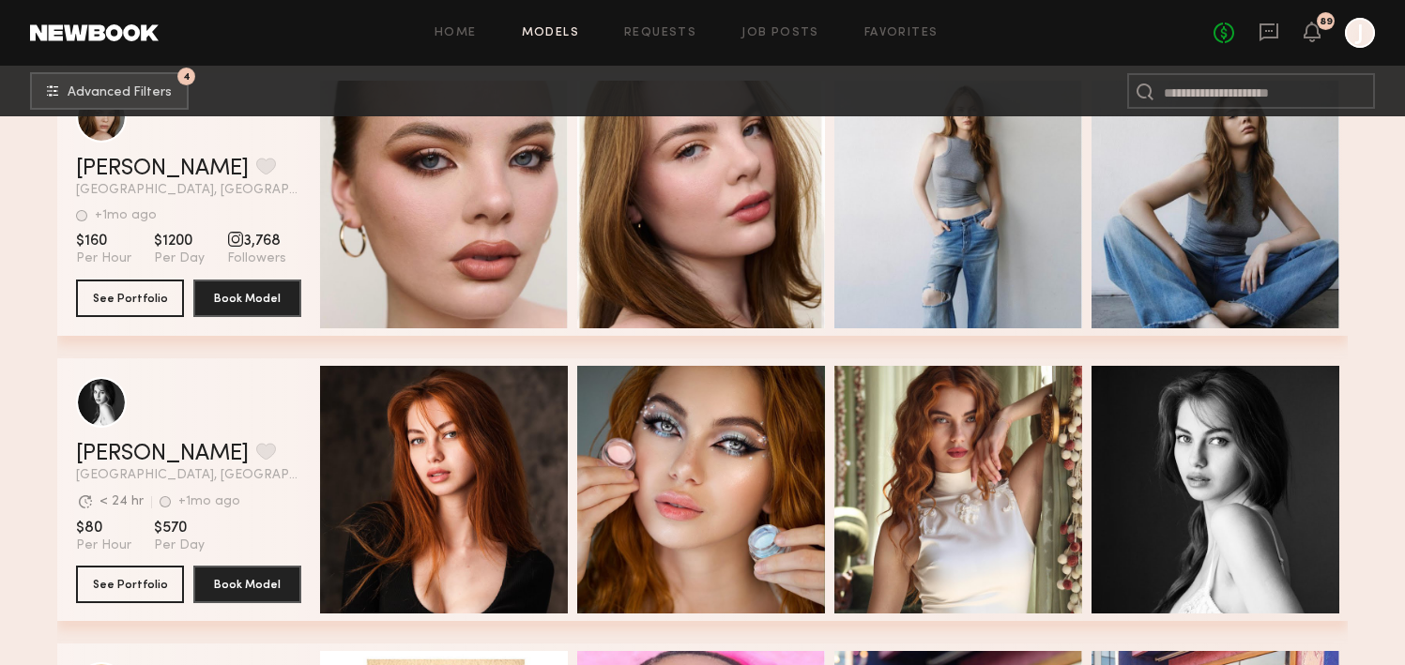
scroll to position [7791, 0]
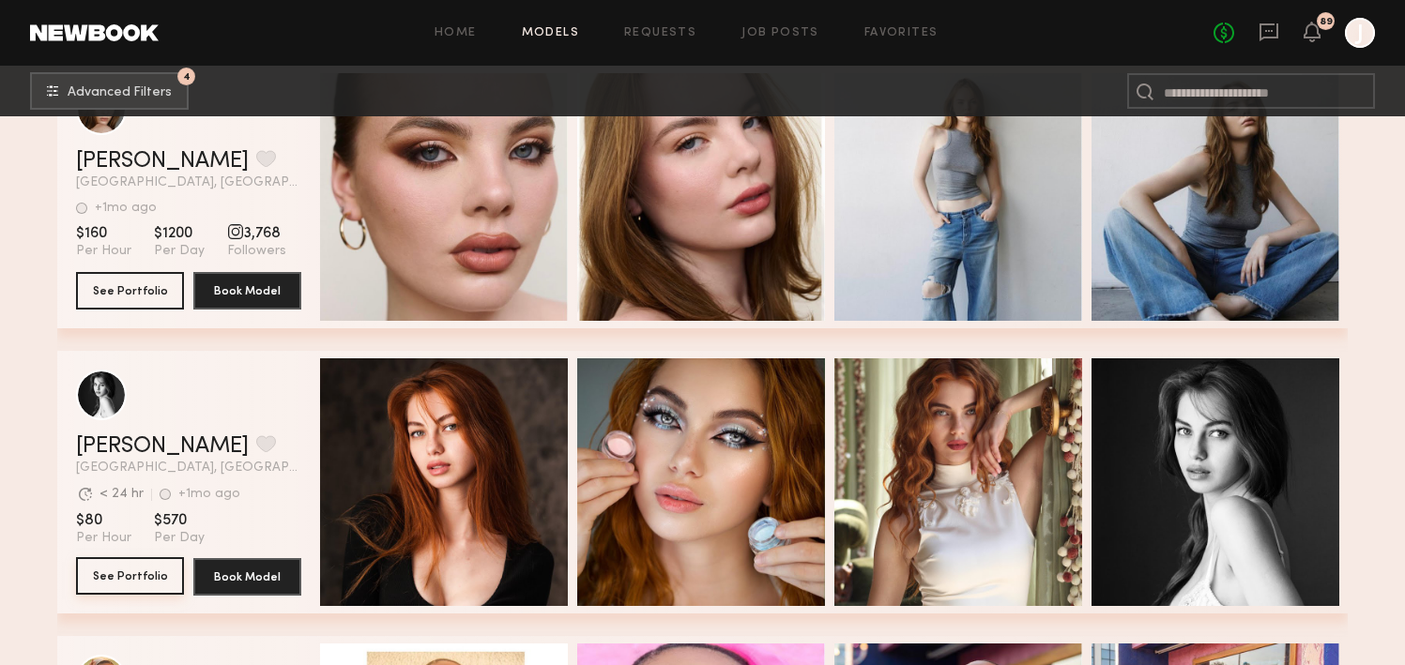
click at [130, 572] on button "See Portfolio" at bounding box center [130, 576] width 108 height 38
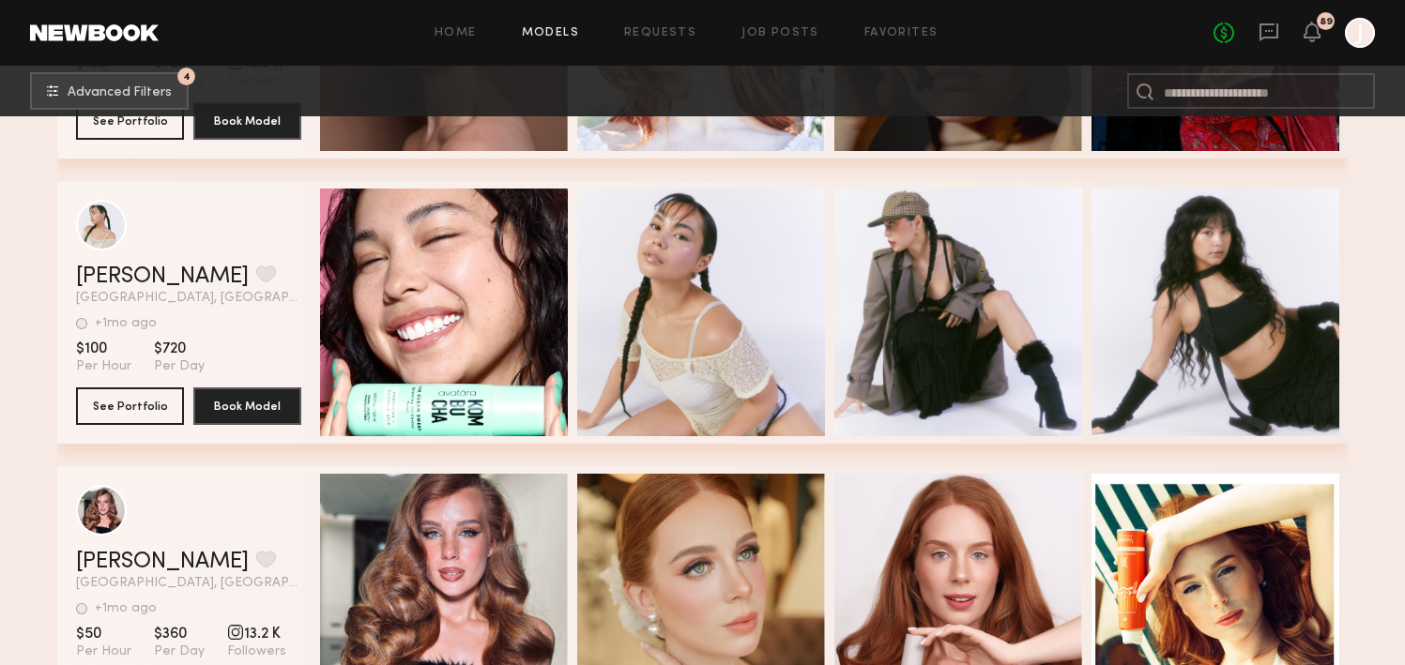
scroll to position [7063, 0]
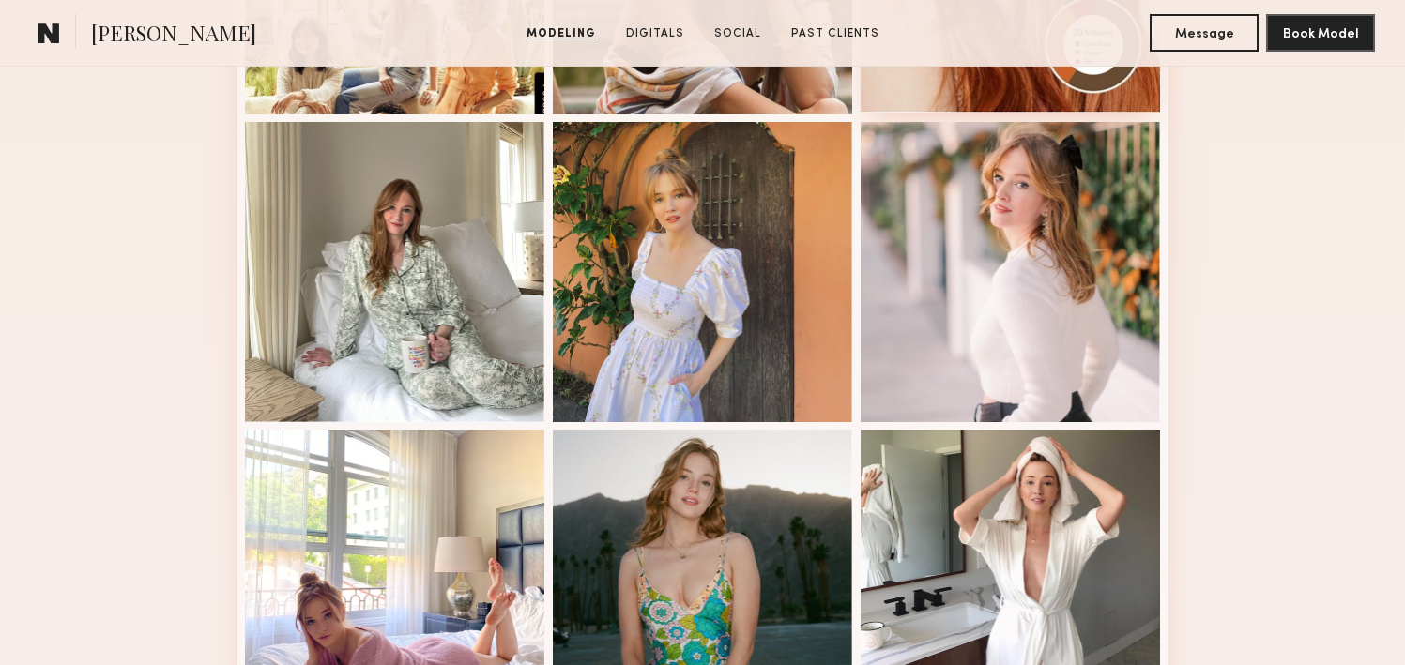
scroll to position [745, 0]
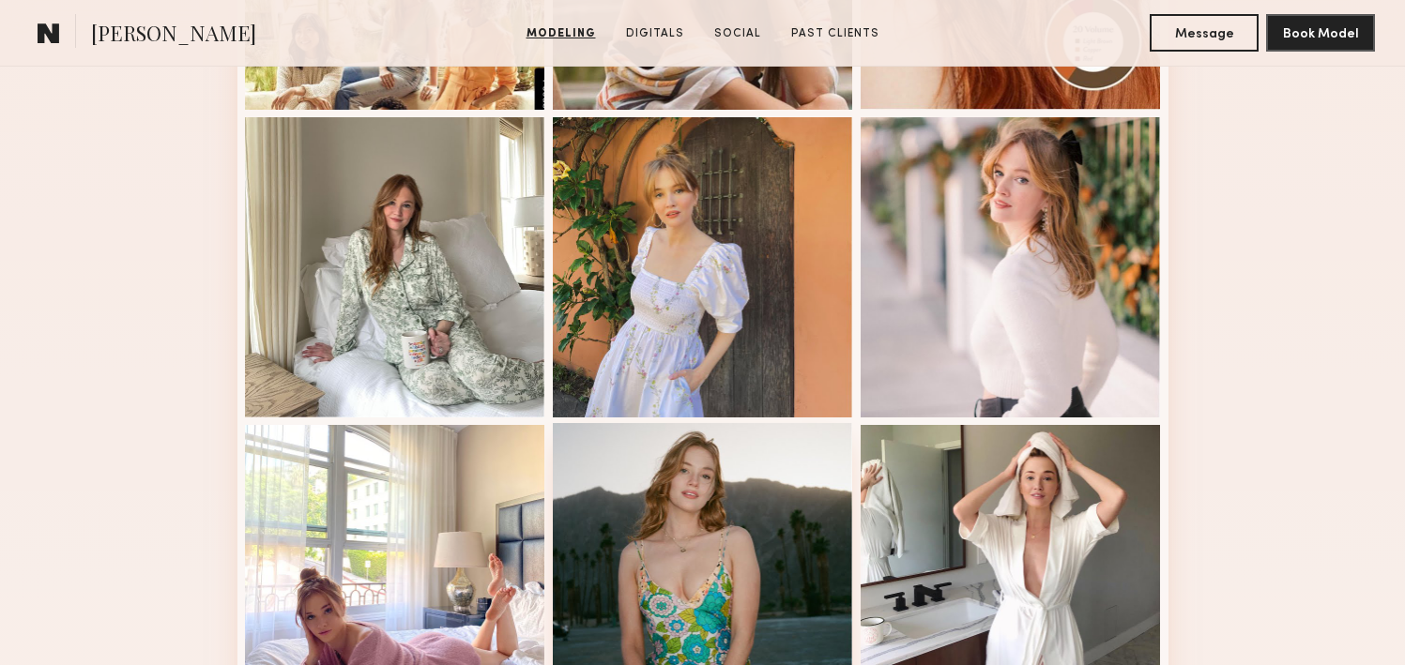
click at [739, 491] on div at bounding box center [703, 573] width 300 height 300
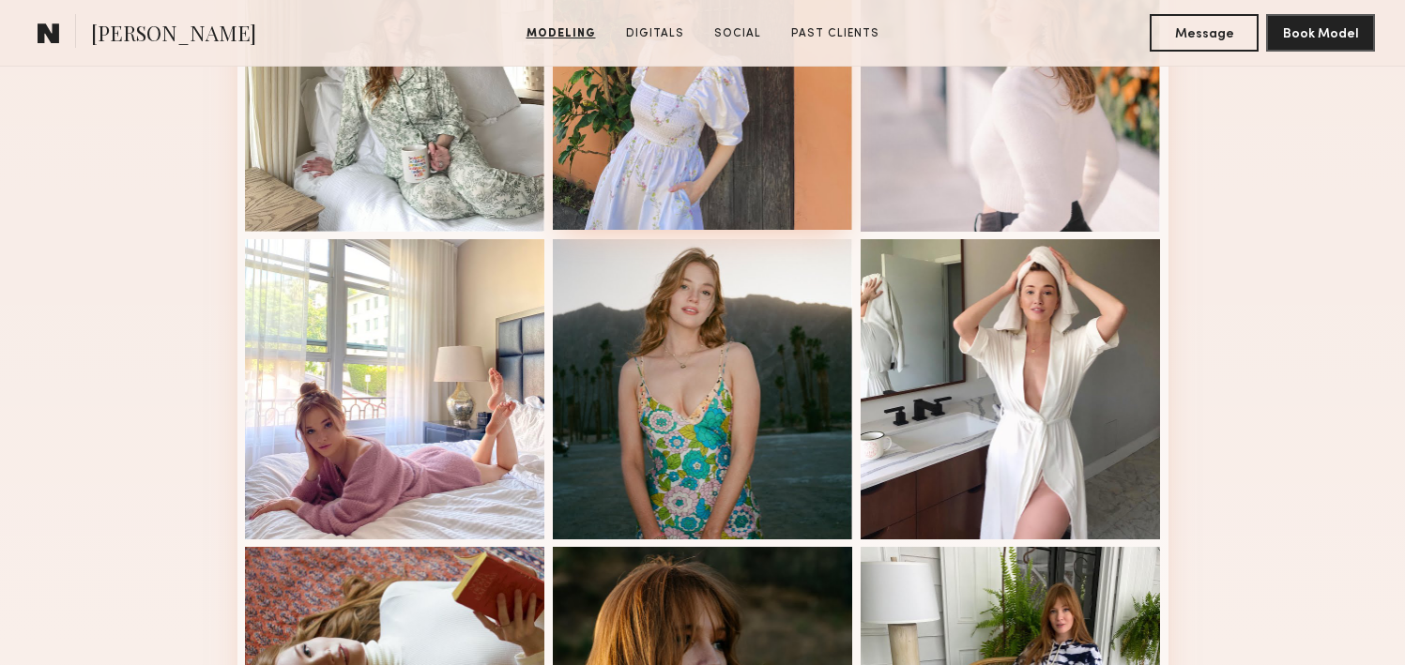
scroll to position [961, 0]
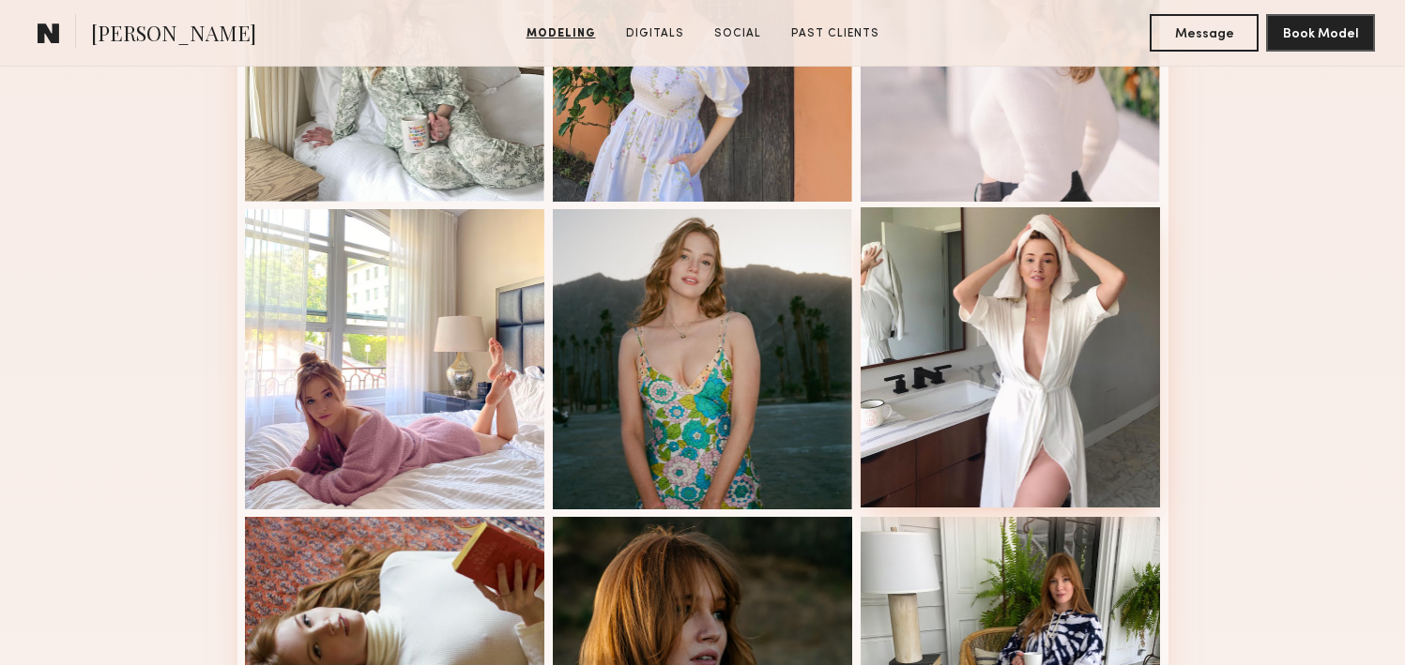
click at [1030, 347] on div at bounding box center [1011, 357] width 300 height 300
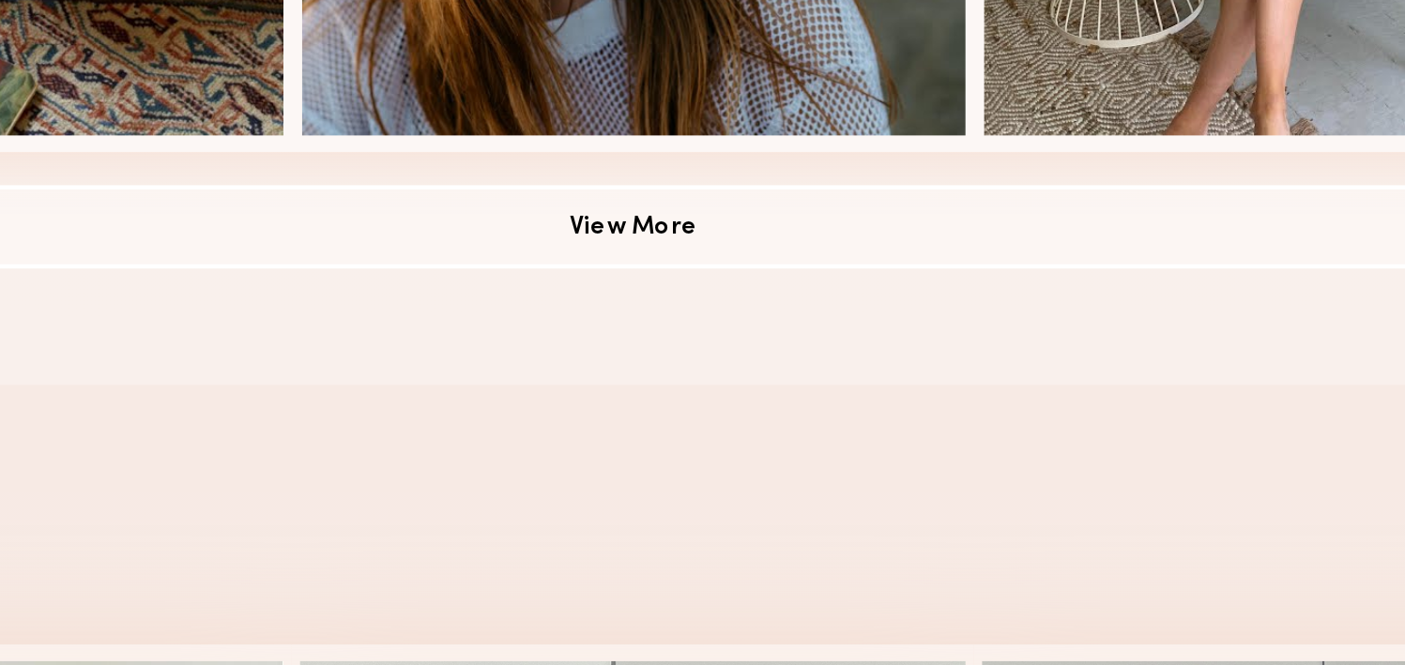
scroll to position [1372, 0]
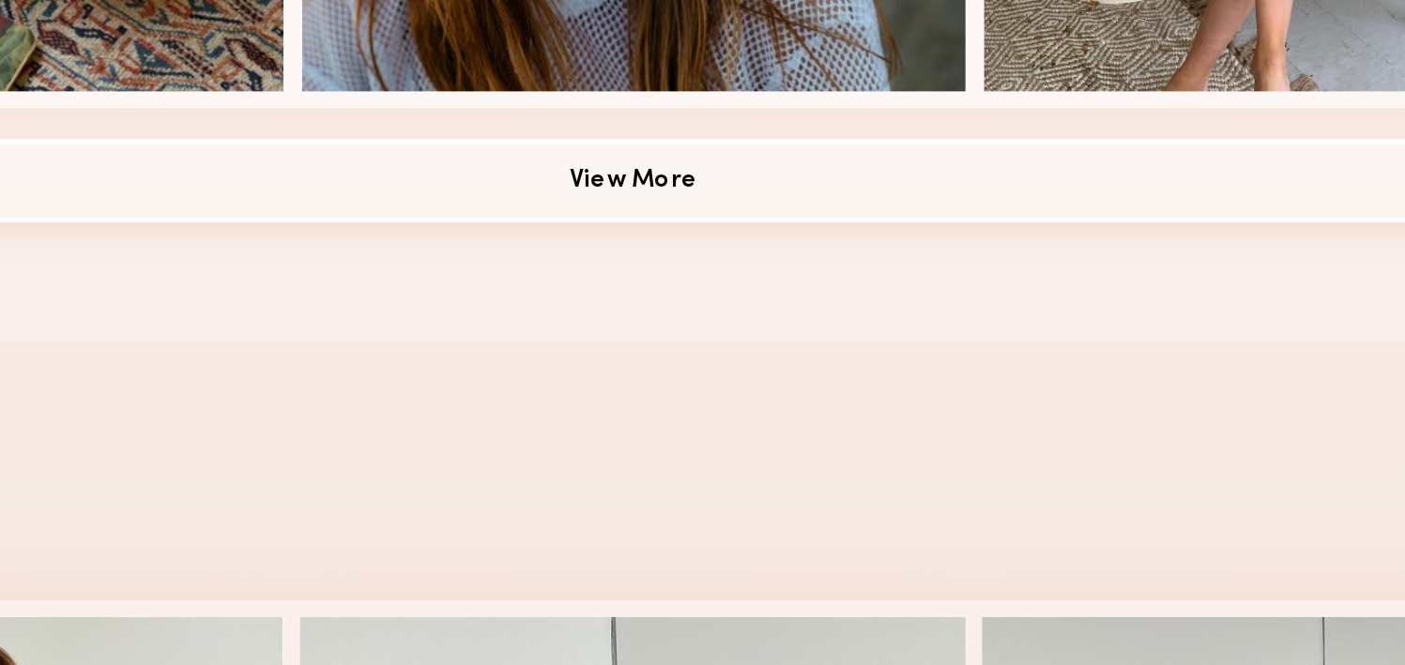
click at [720, 450] on button "View More" at bounding box center [702, 447] width 931 height 38
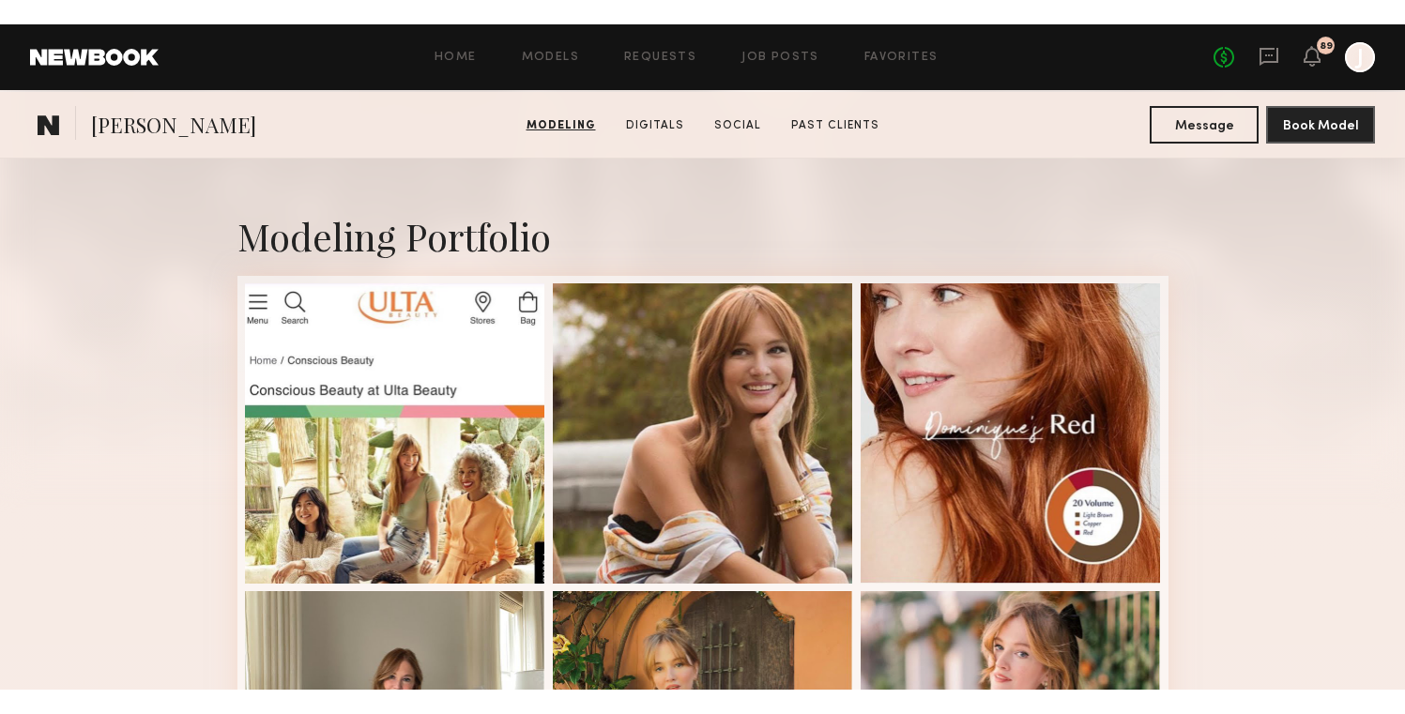
scroll to position [0, 0]
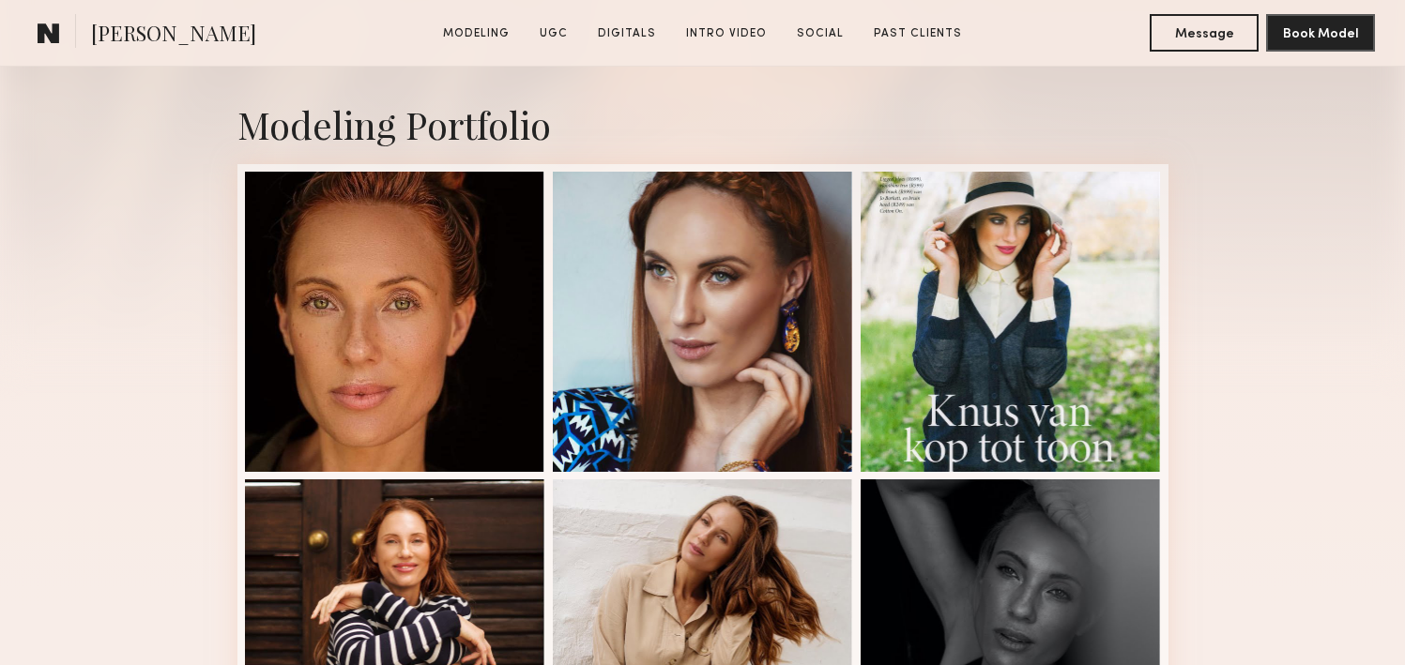
scroll to position [398, 0]
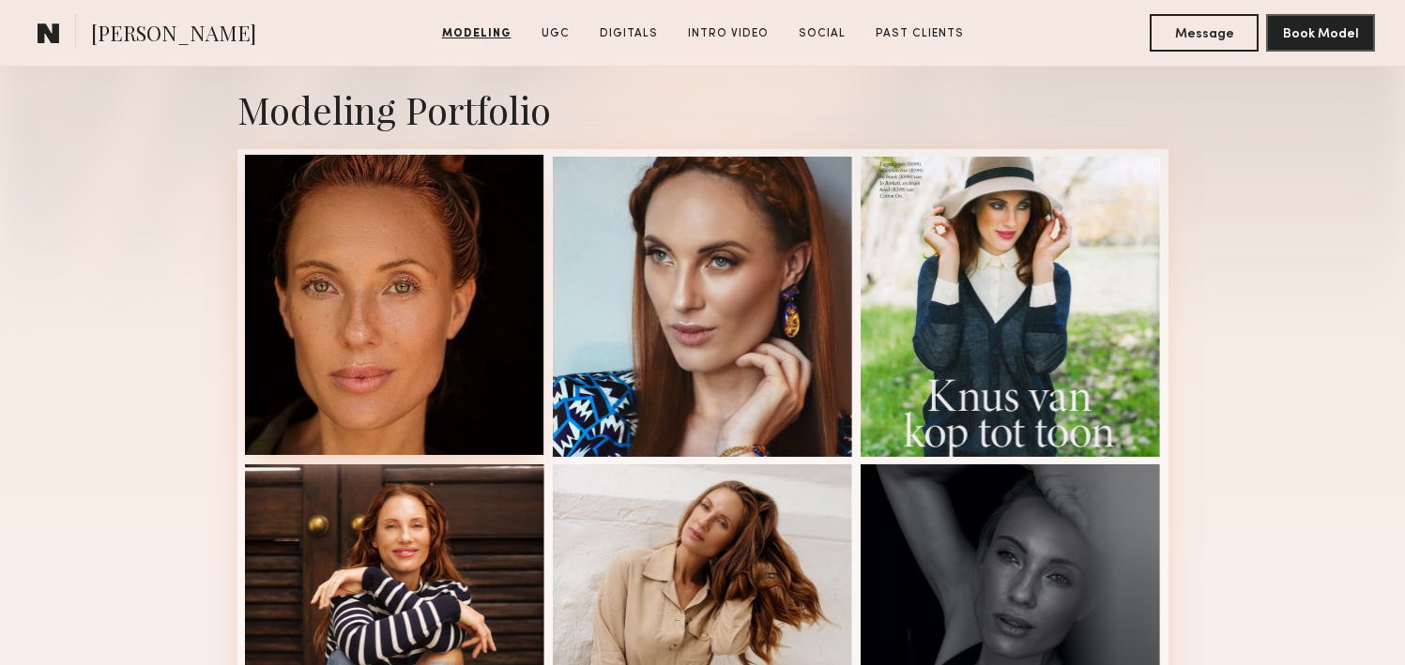
click at [444, 253] on div at bounding box center [395, 305] width 300 height 300
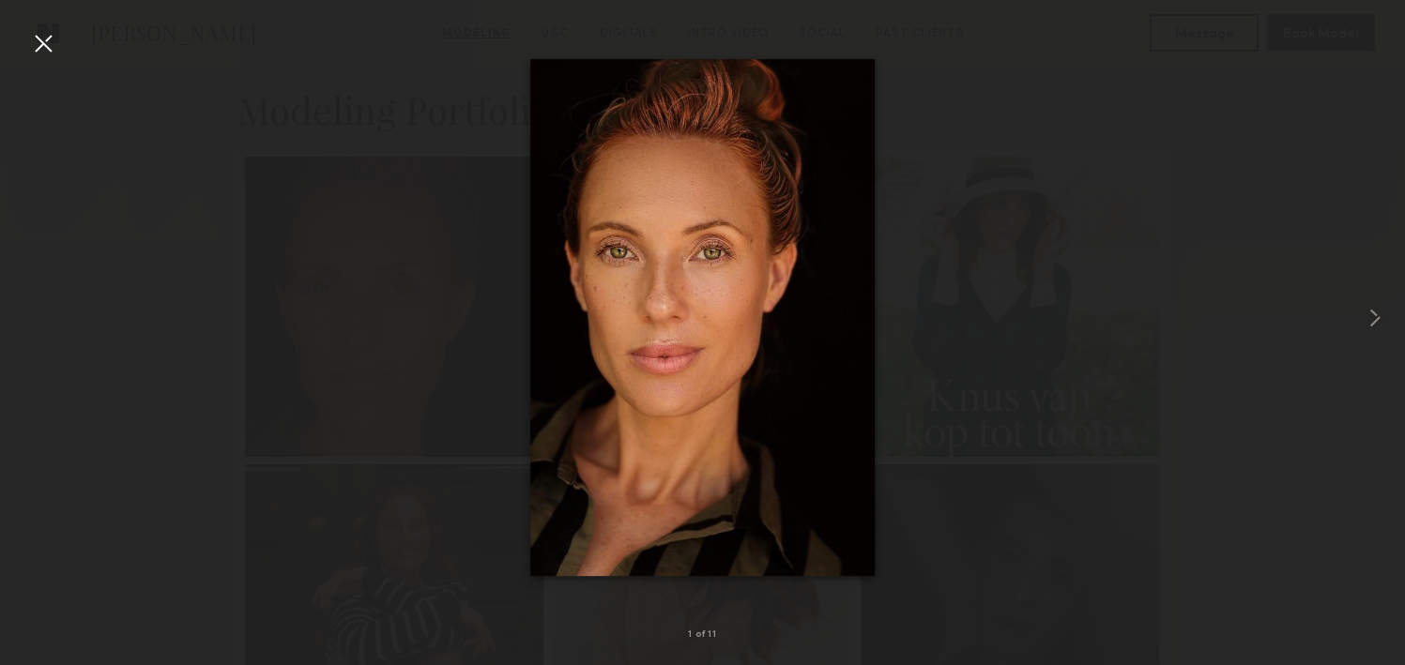
click at [1178, 325] on div at bounding box center [702, 317] width 1405 height 575
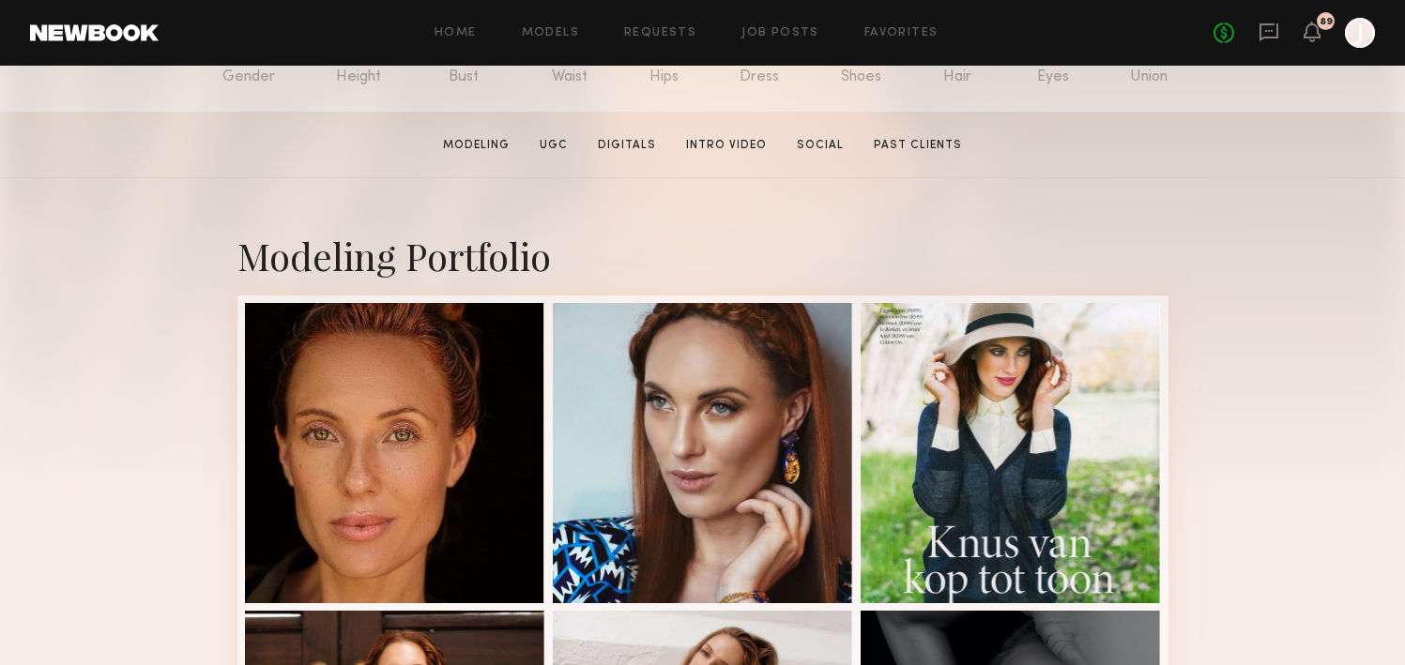
scroll to position [262, 0]
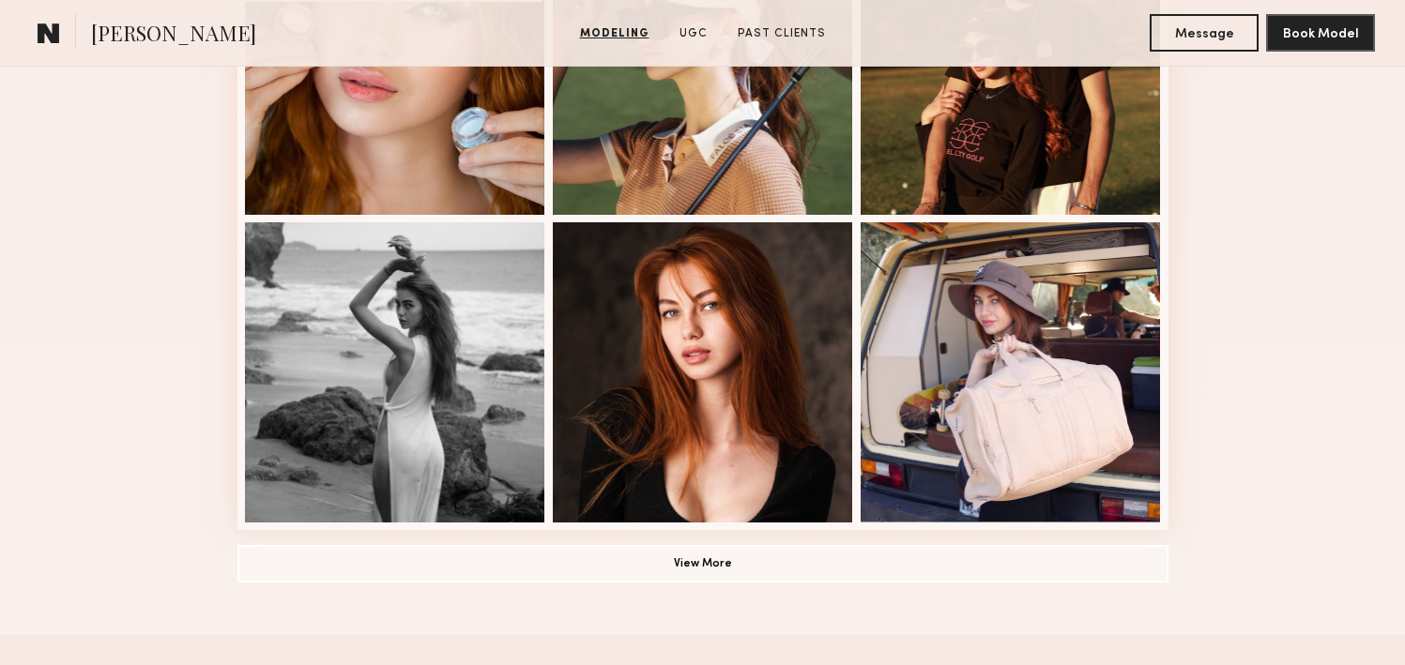
scroll to position [1248, 0]
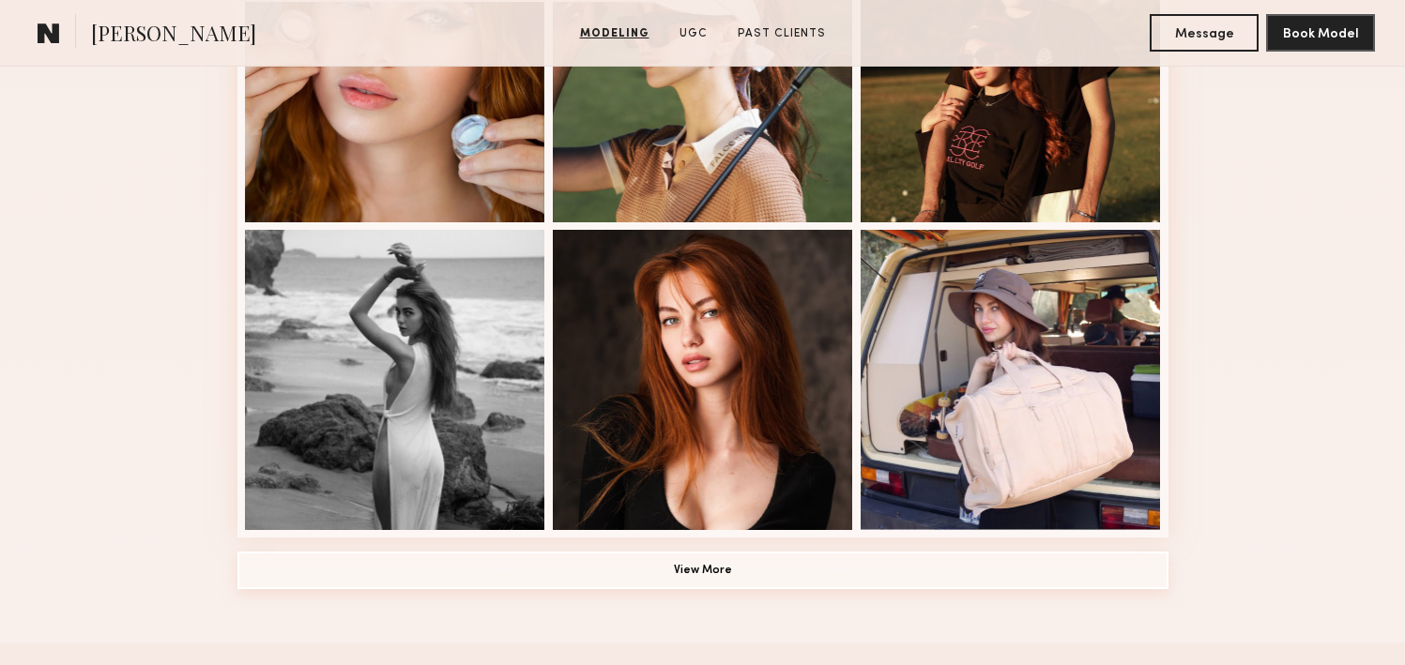
click at [658, 561] on button "View More" at bounding box center [702, 571] width 931 height 38
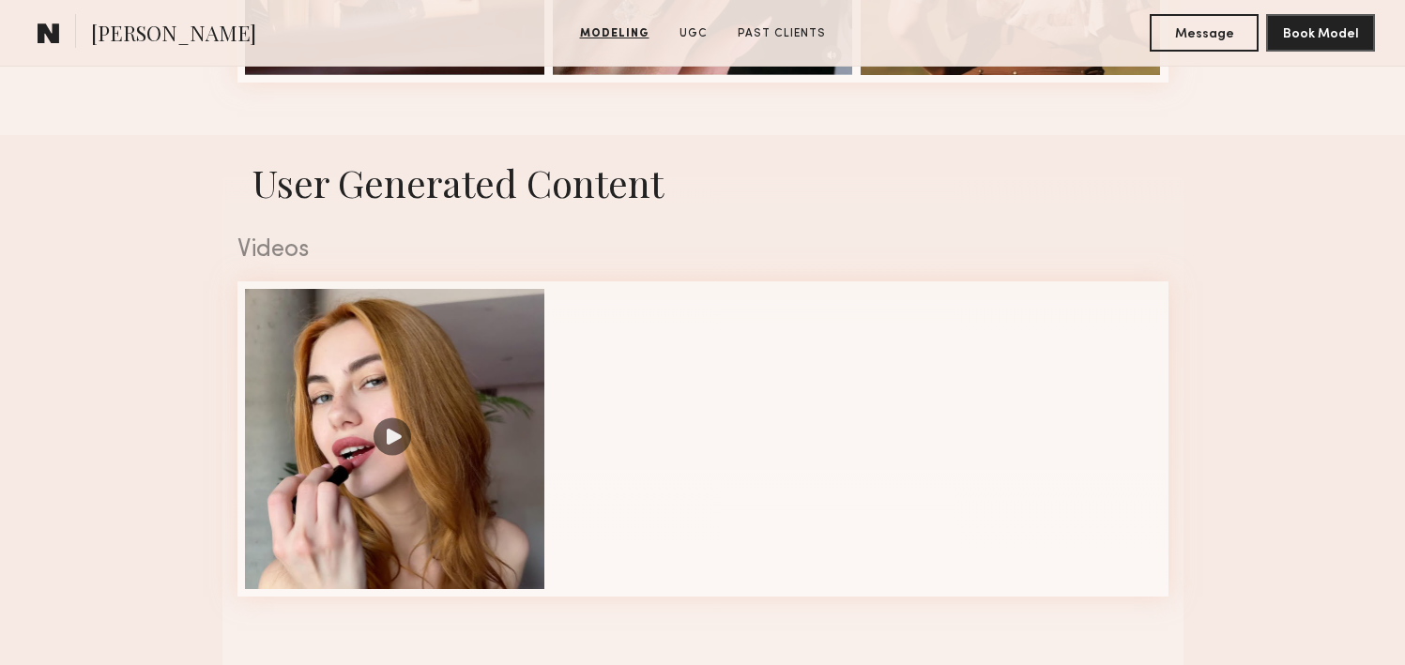
scroll to position [3026, 0]
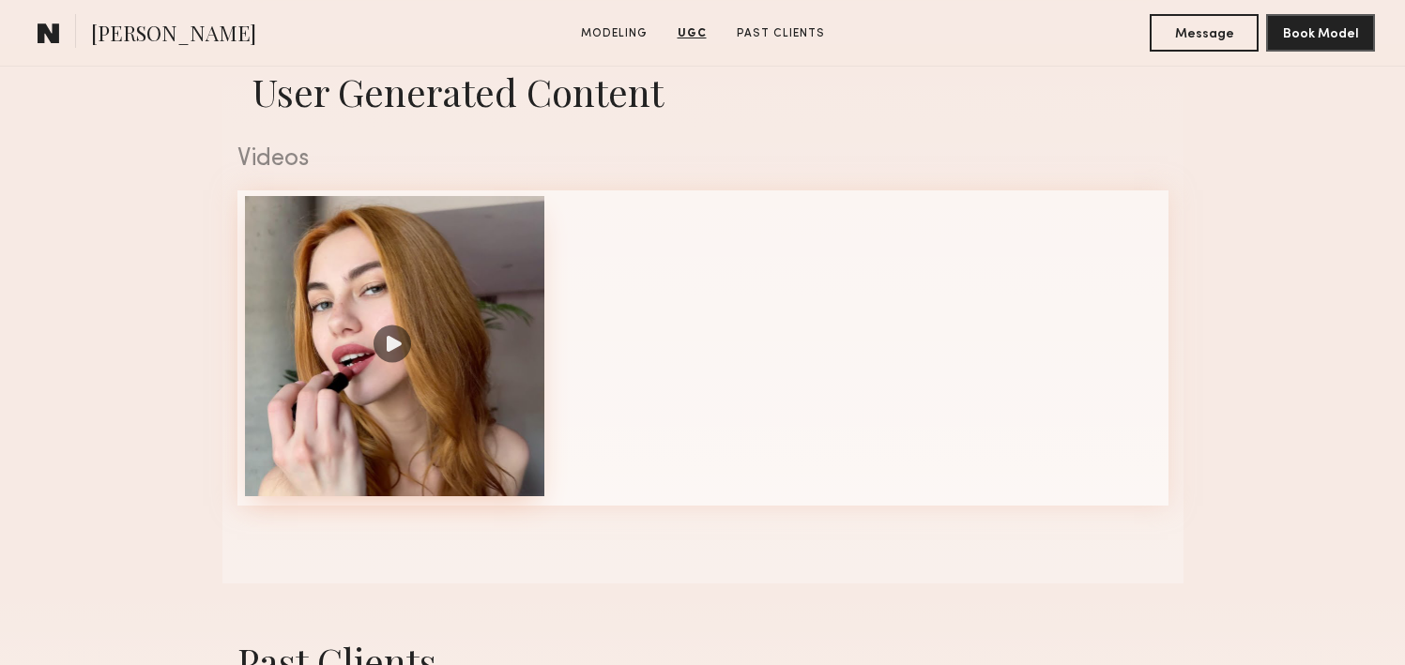
click at [465, 433] on div at bounding box center [395, 346] width 300 height 300
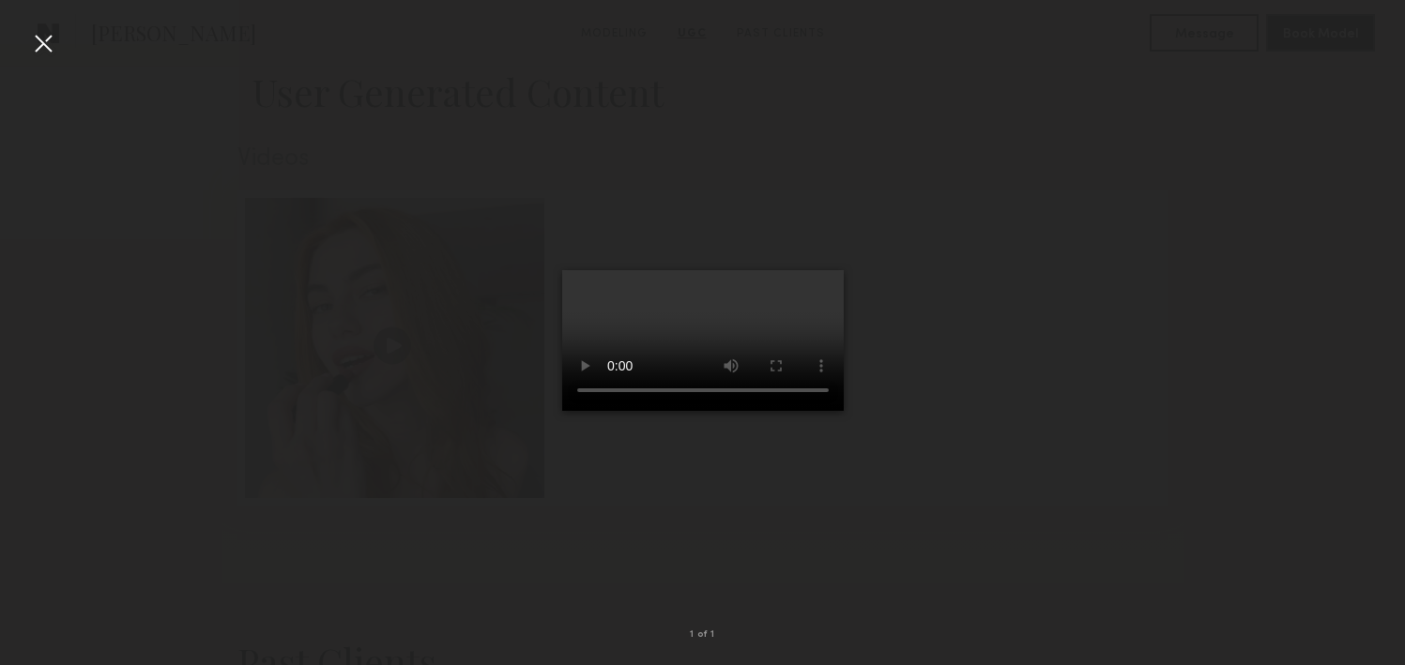
click at [1033, 151] on div at bounding box center [702, 317] width 1405 height 575
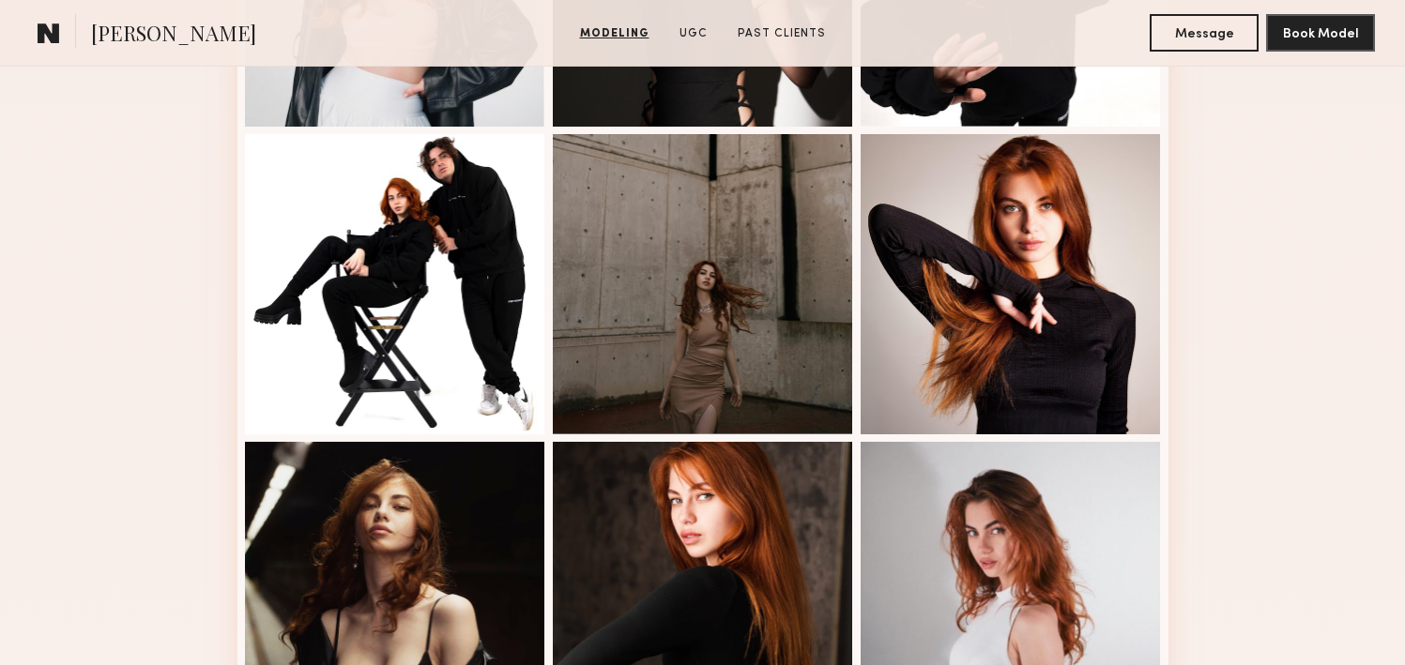
scroll to position [1593, 0]
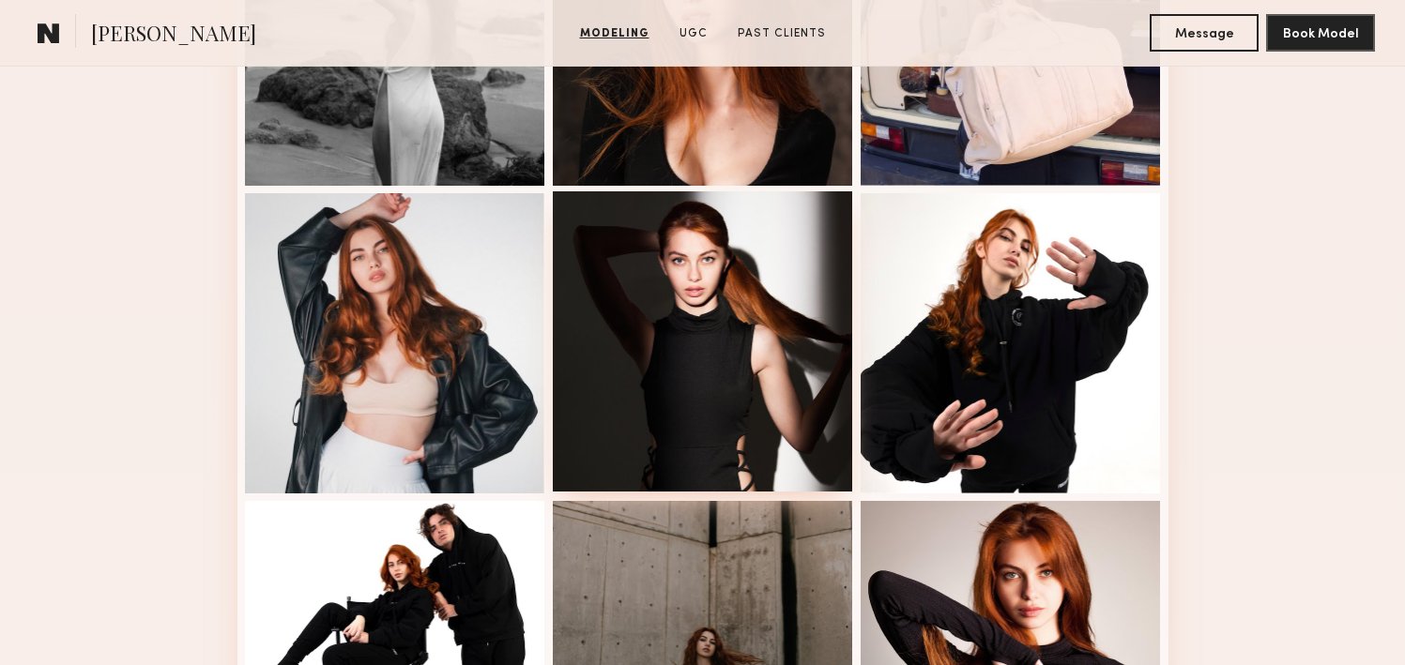
click at [610, 373] on div at bounding box center [703, 341] width 300 height 300
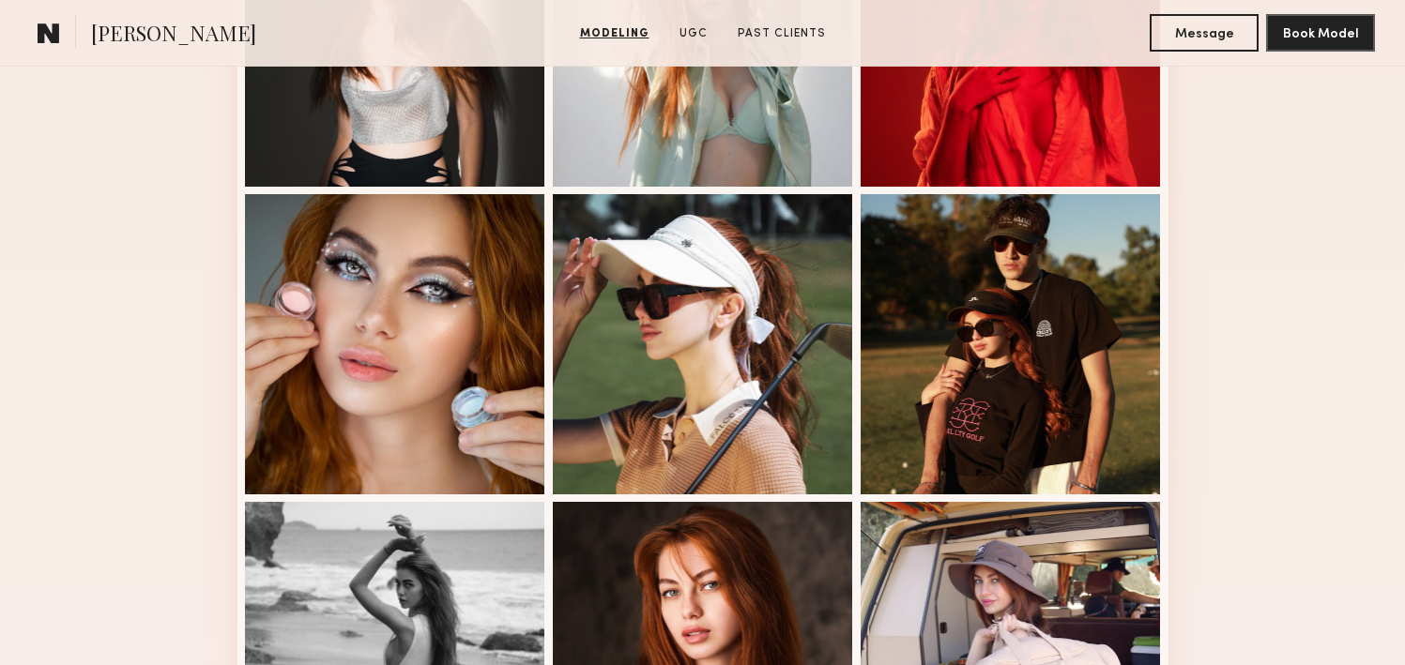
scroll to position [965, 0]
